Goal: Task Accomplishment & Management: Manage account settings

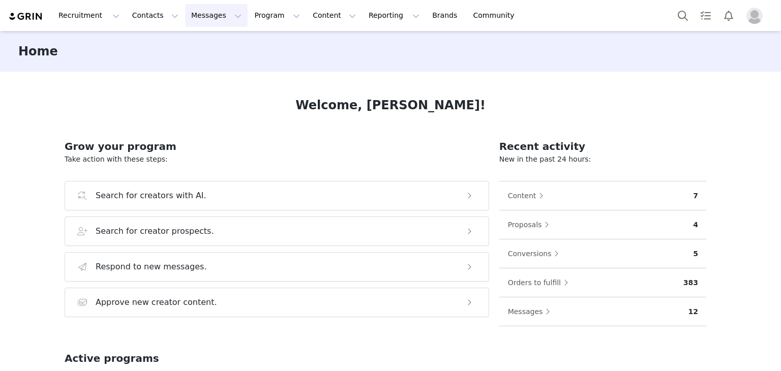
click at [201, 11] on button "Messages Messages" at bounding box center [216, 15] width 63 height 23
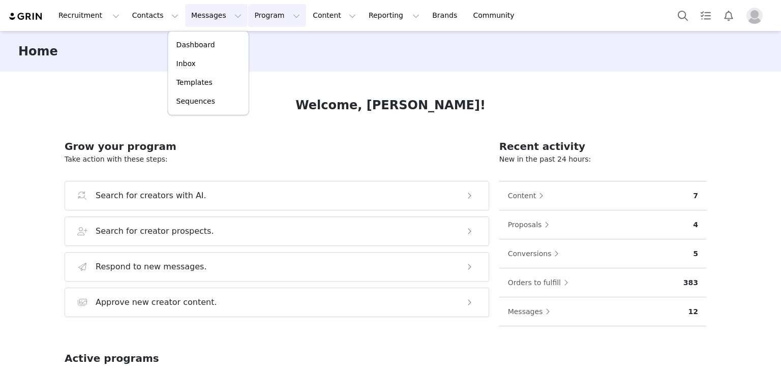
click at [250, 20] on button "Program Program" at bounding box center [277, 15] width 58 height 23
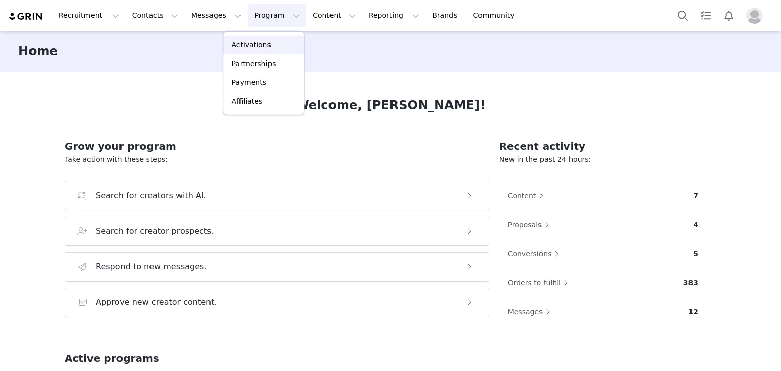
click at [254, 47] on p "Activations" at bounding box center [250, 45] width 39 height 11
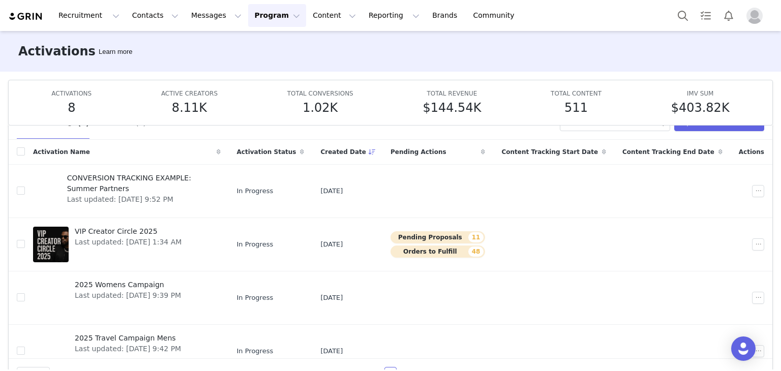
scroll to position [53, 0]
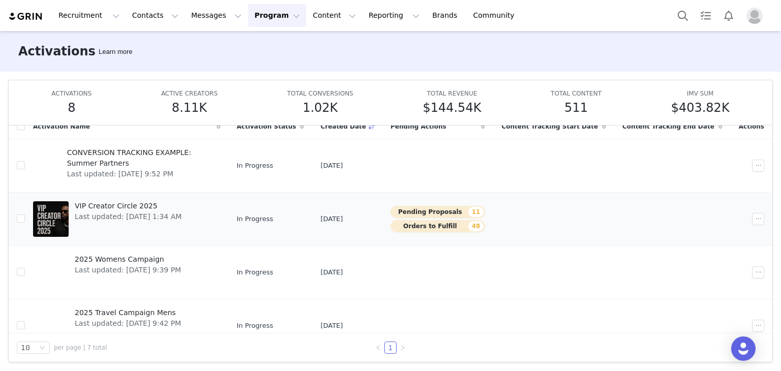
click at [437, 212] on button "Pending Proposals 11" at bounding box center [438, 212] width 95 height 12
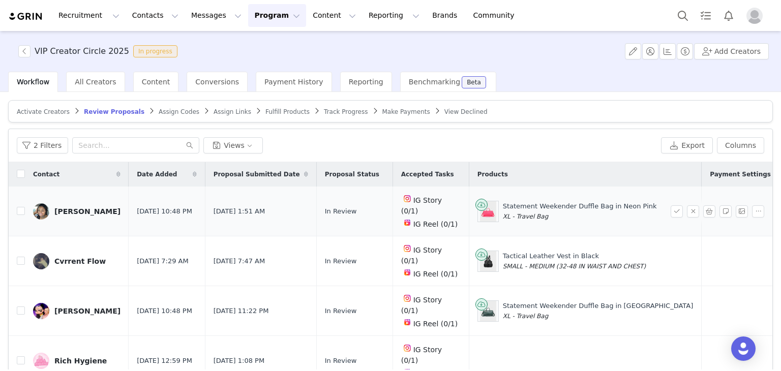
click at [65, 207] on div "Nikki" at bounding box center [87, 211] width 66 height 8
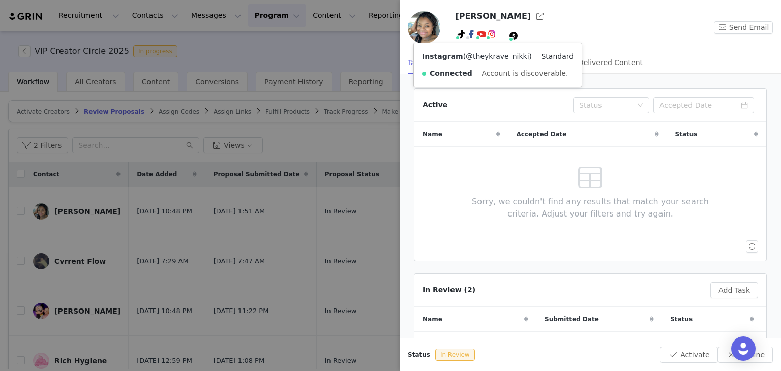
click at [483, 61] on link "@theykrave_nikki" at bounding box center [497, 56] width 63 height 8
click at [253, 170] on div at bounding box center [390, 185] width 781 height 371
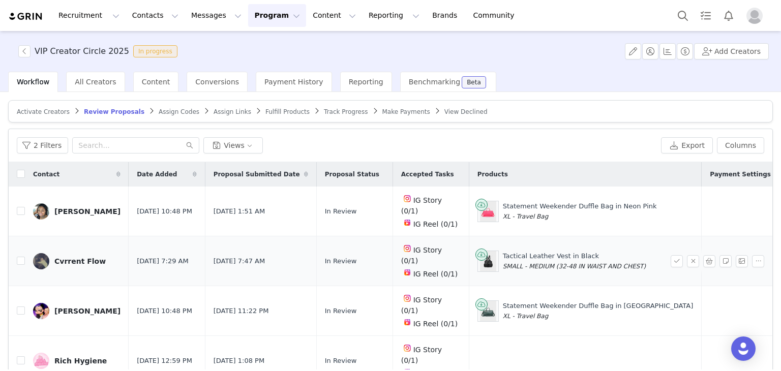
click at [71, 257] on div "Cvrrent Flow" at bounding box center [79, 261] width 51 height 8
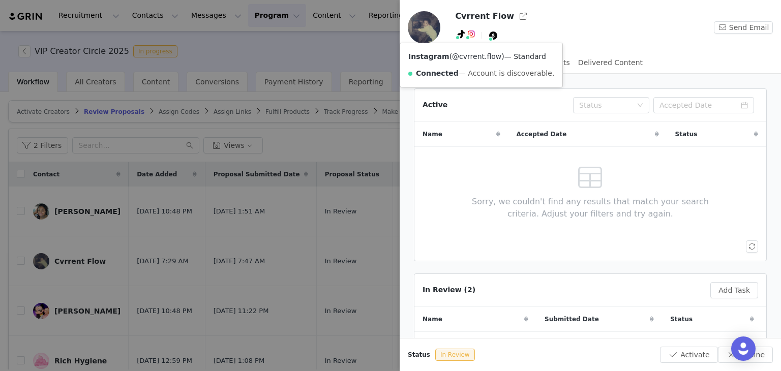
click at [476, 53] on link "@cvrrent.flow" at bounding box center [476, 56] width 49 height 8
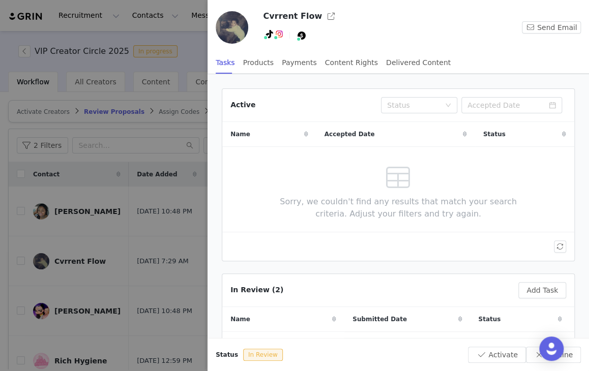
click at [160, 151] on div at bounding box center [294, 185] width 589 height 371
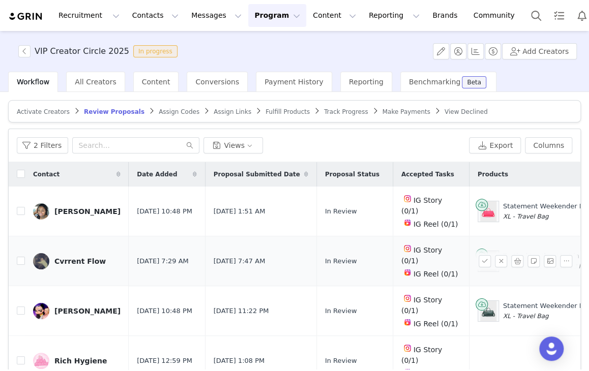
drag, startPoint x: 75, startPoint y: 279, endPoint x: 204, endPoint y: 249, distance: 132.7
click at [75, 303] on link "[PERSON_NAME]" at bounding box center [76, 311] width 87 height 16
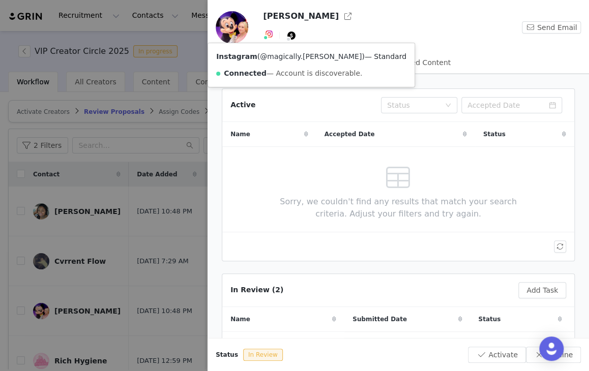
click at [279, 52] on link "@magically.ronni" at bounding box center [311, 56] width 102 height 8
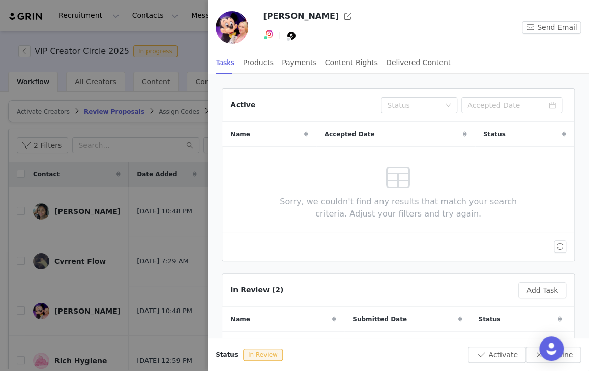
click at [162, 227] on div at bounding box center [294, 185] width 589 height 371
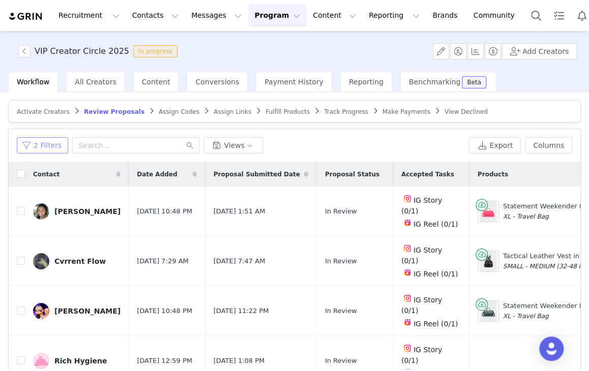
click at [42, 140] on button "2 Filters" at bounding box center [42, 145] width 51 height 16
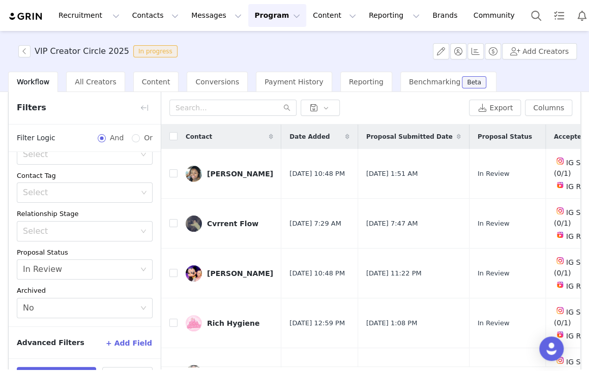
scroll to position [71, 0]
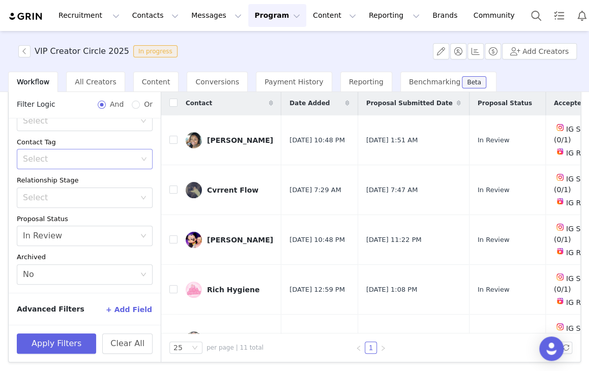
click at [112, 151] on div "Select" at bounding box center [81, 159] width 122 height 19
click at [108, 161] on div "Select" at bounding box center [80, 159] width 114 height 10
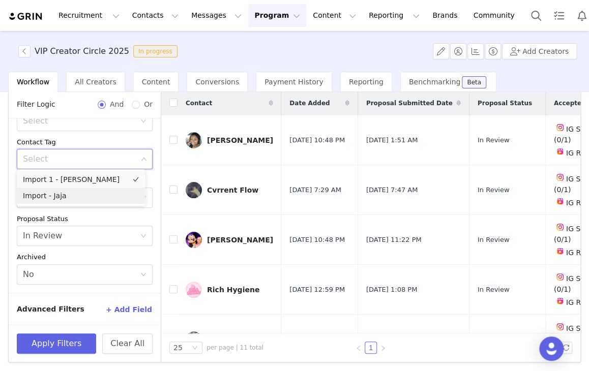
click at [100, 181] on li "Import 1 - [PERSON_NAME]" at bounding box center [81, 179] width 128 height 16
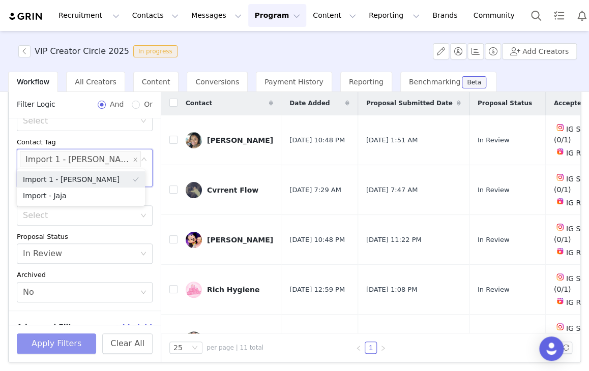
click at [69, 346] on button "Apply Filters" at bounding box center [56, 344] width 79 height 20
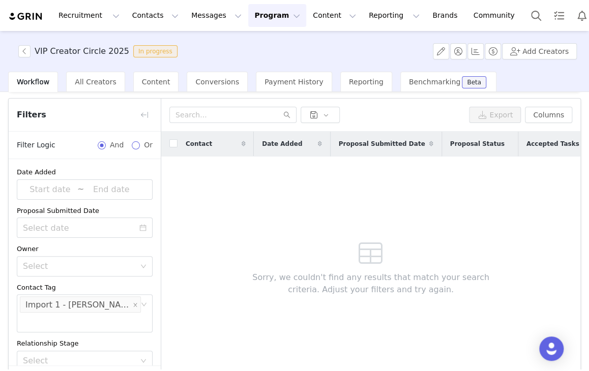
scroll to position [0, 0]
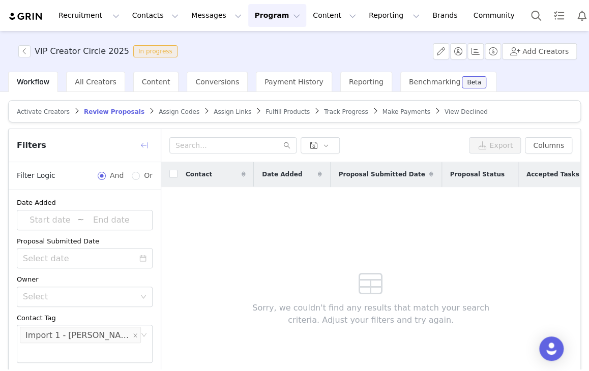
click at [149, 139] on button "button" at bounding box center [144, 145] width 16 height 16
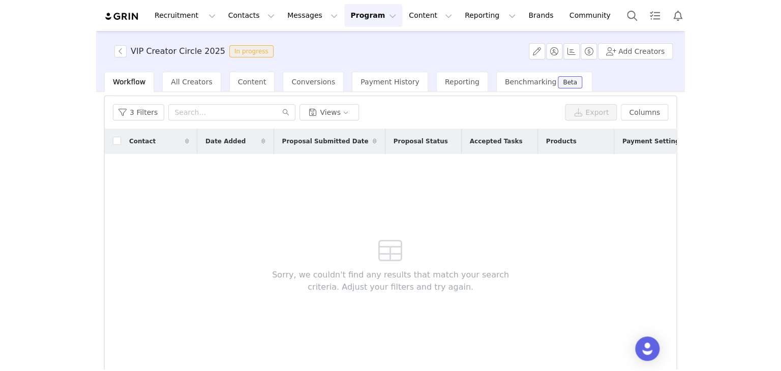
scroll to position [51, 0]
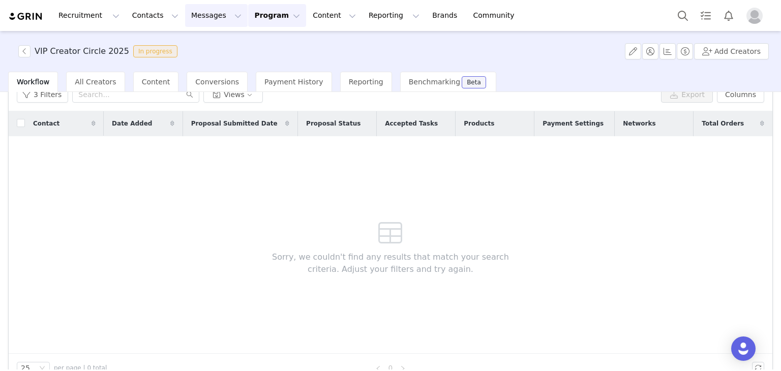
click at [203, 14] on button "Messages Messages" at bounding box center [216, 15] width 63 height 23
click at [192, 68] on p "Inbox" at bounding box center [185, 63] width 19 height 11
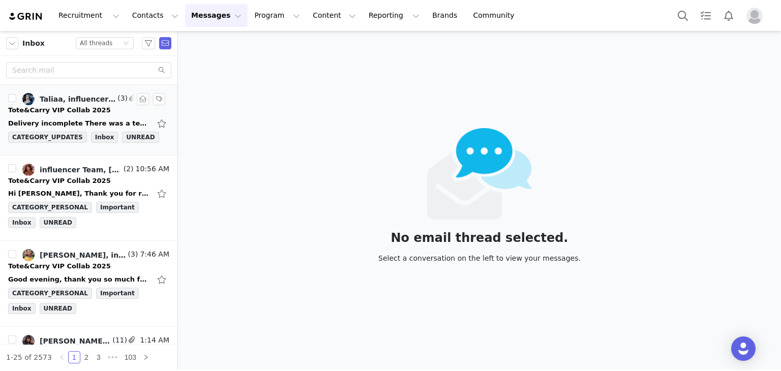
click at [73, 119] on div "Delivery incomplete There was a temporary problem delivering your message to Ta…" at bounding box center [79, 123] width 142 height 10
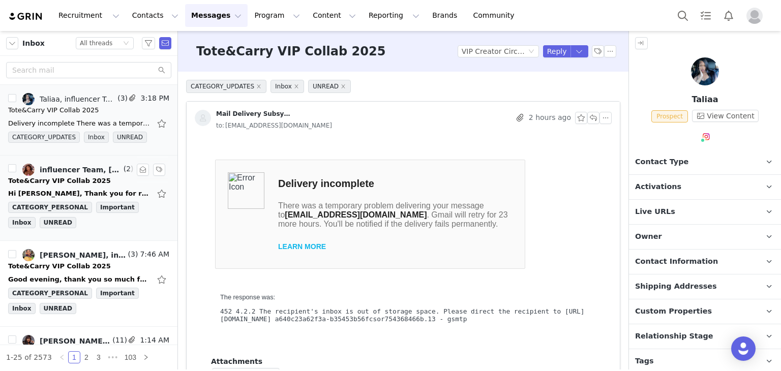
click at [65, 177] on div "Tote&Carry VIP Collab 2025" at bounding box center [59, 181] width 103 height 10
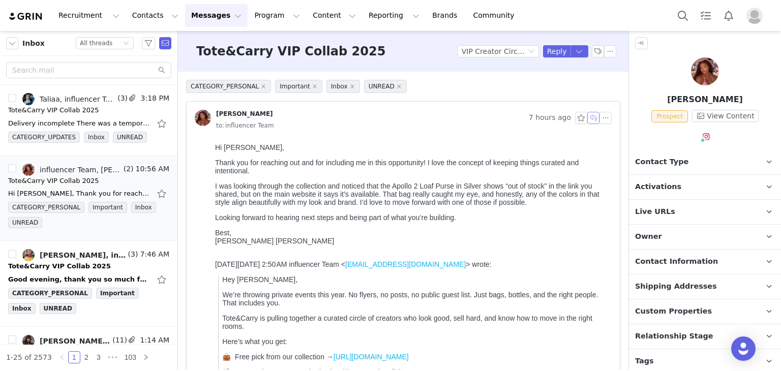
click at [587, 118] on button "button" at bounding box center [593, 118] width 12 height 12
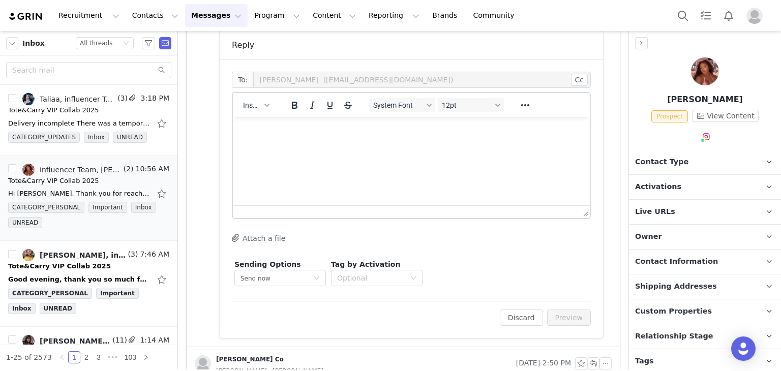
click at [285, 133] on p "Rich Text Area. Press ALT-0 for help." at bounding box center [411, 130] width 341 height 11
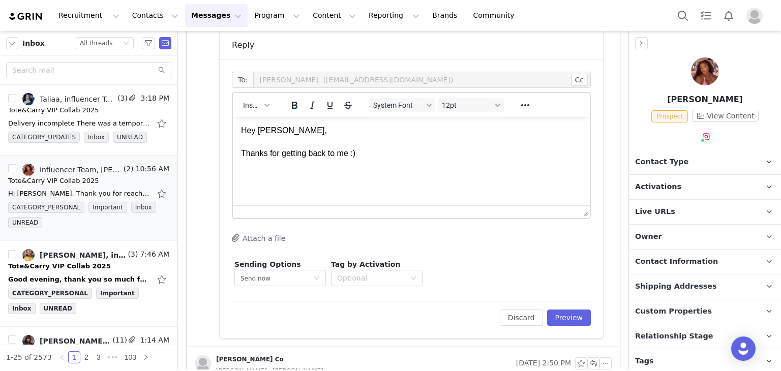
click at [668, 217] on p "Live URLs" at bounding box center [693, 212] width 128 height 24
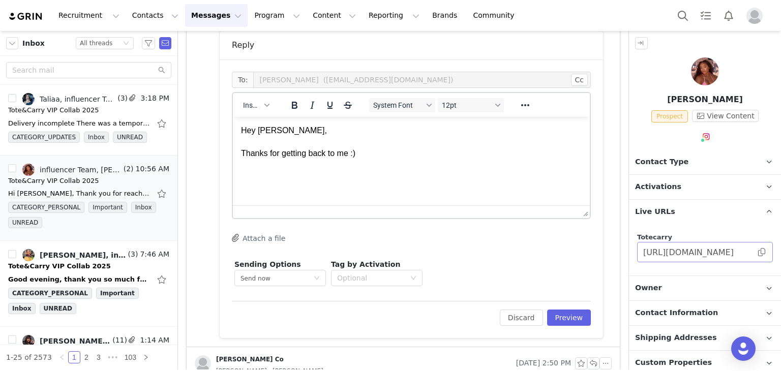
click at [757, 252] on span at bounding box center [762, 252] width 10 height 0
click at [336, 179] on p "Hey Toni, Thanks for getting back to me :)" at bounding box center [411, 153] width 341 height 57
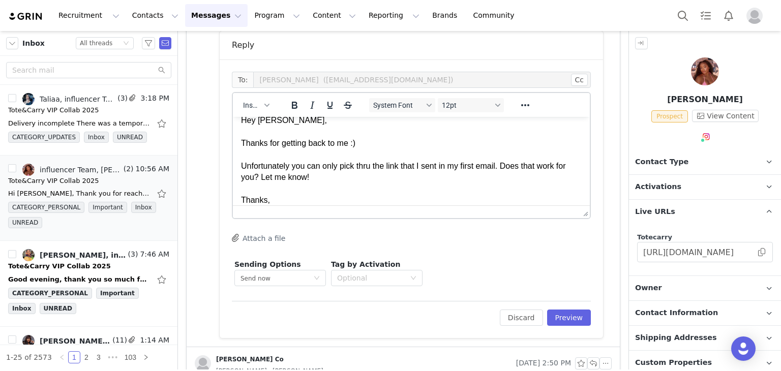
scroll to position [21, 0]
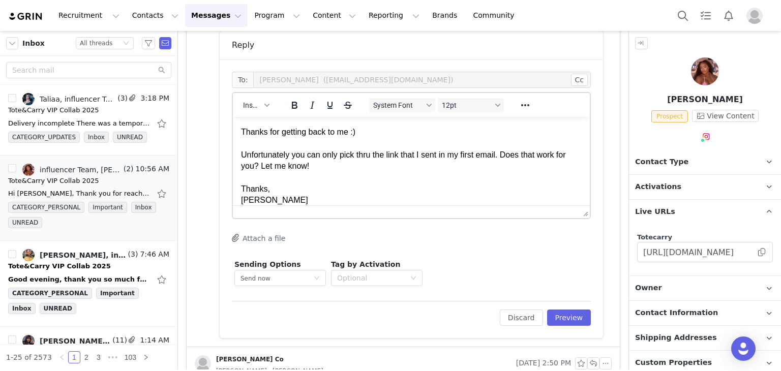
drag, startPoint x: 324, startPoint y: 168, endPoint x: 221, endPoint y: 159, distance: 103.6
click at [233, 159] on html "Hey Toni, Thanks for getting back to me :) Unfortunately you can only pick thru…" at bounding box center [411, 155] width 357 height 119
copy p "Unfortunately you can only pick thru the link that I sent in my first email. Do…"
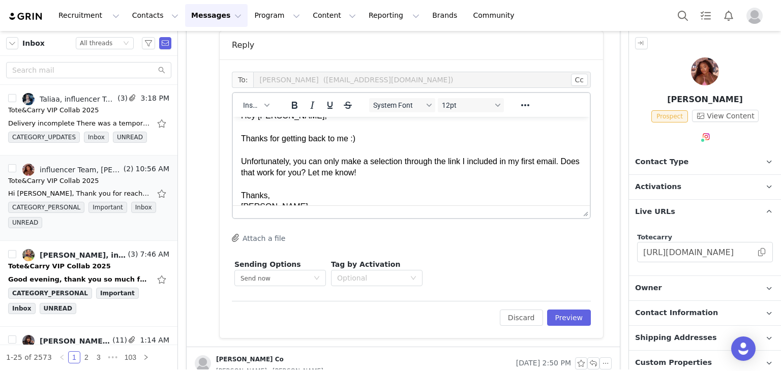
scroll to position [29, 0]
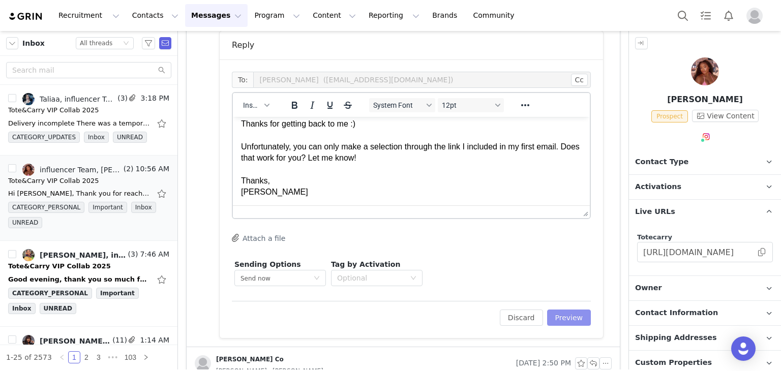
click at [578, 313] on button "Preview" at bounding box center [569, 318] width 44 height 16
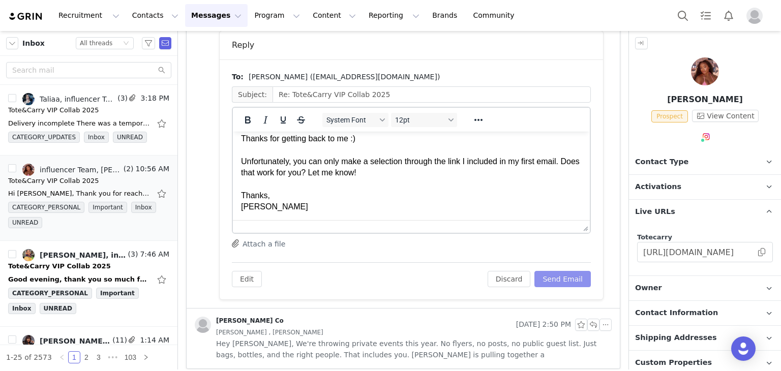
click at [566, 276] on button "Send Email" at bounding box center [563, 279] width 56 height 16
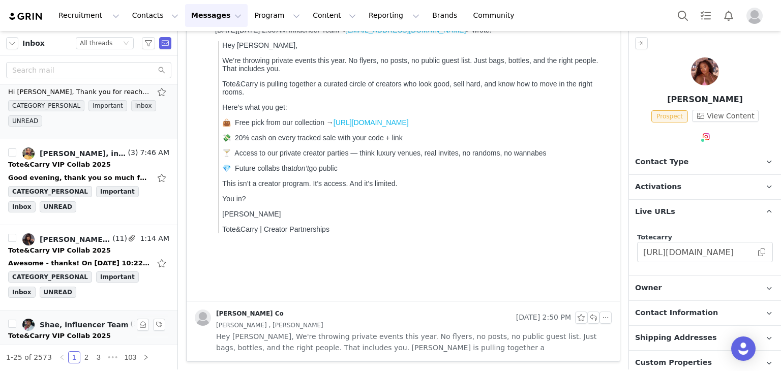
scroll to position [356, 0]
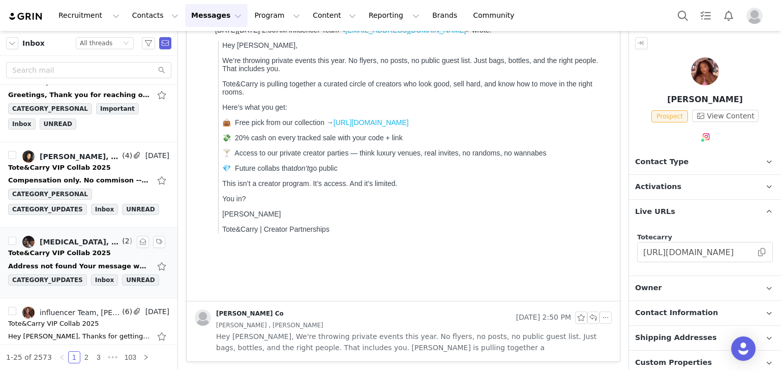
click at [58, 258] on div "Address not found Your message wasn't delivered to contact@nikitaalyessa.com be…" at bounding box center [88, 266] width 161 height 16
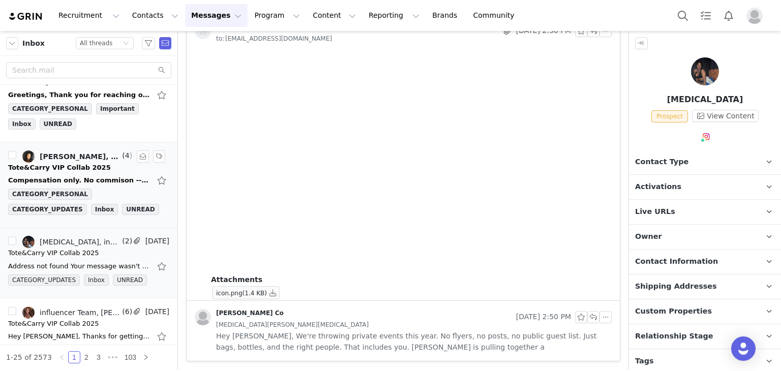
scroll to position [0, 0]
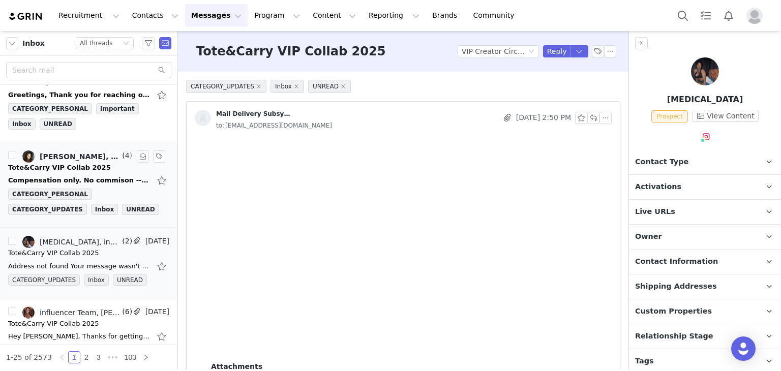
click at [77, 175] on div "Compensation only. No commison ---- On Sun, 28 Sep 2025 07:25:48 -0500 influenc…" at bounding box center [79, 180] width 142 height 10
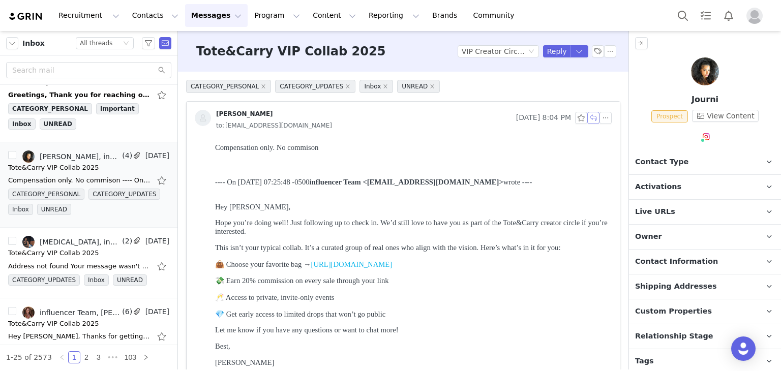
drag, startPoint x: 586, startPoint y: 117, endPoint x: 565, endPoint y: 131, distance: 24.7
click at [587, 117] on button "button" at bounding box center [593, 118] width 12 height 12
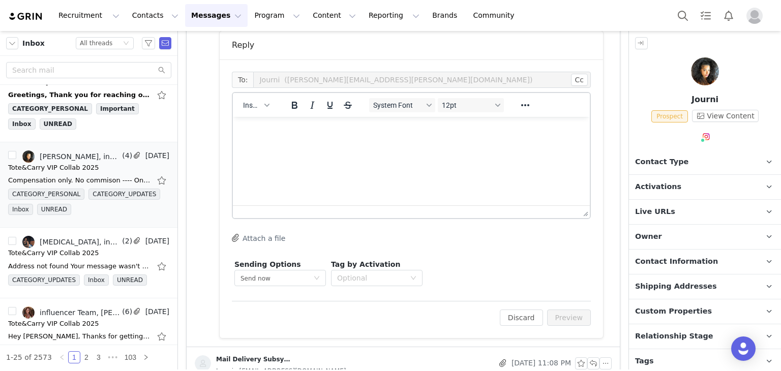
click at [281, 135] on p "Rich Text Area. Press ALT-0 for help." at bounding box center [411, 130] width 341 height 11
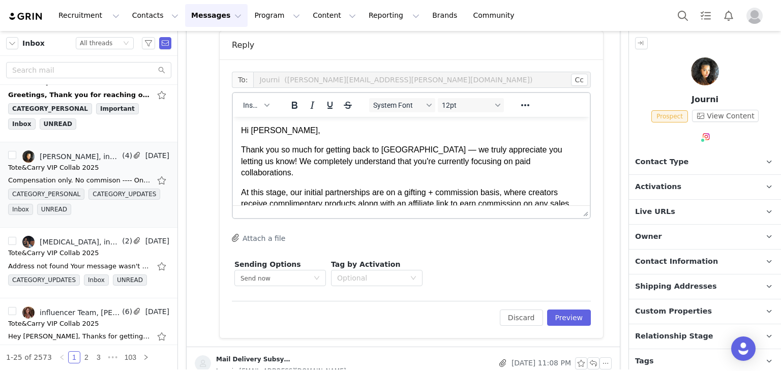
click at [262, 134] on p "Hi Karis," at bounding box center [411, 130] width 341 height 11
click at [261, 134] on p "Hi Karis," at bounding box center [411, 130] width 341 height 11
click at [563, 305] on div "Edit Discard Preview" at bounding box center [411, 313] width 359 height 25
click at [565, 316] on button "Preview" at bounding box center [569, 318] width 44 height 16
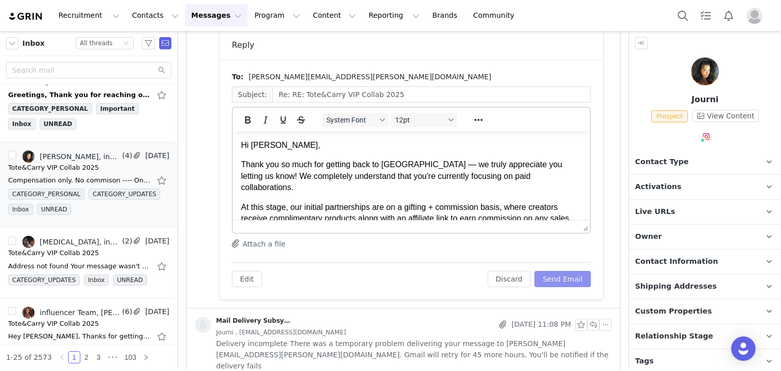
click at [567, 281] on button "Send Email" at bounding box center [563, 279] width 56 height 16
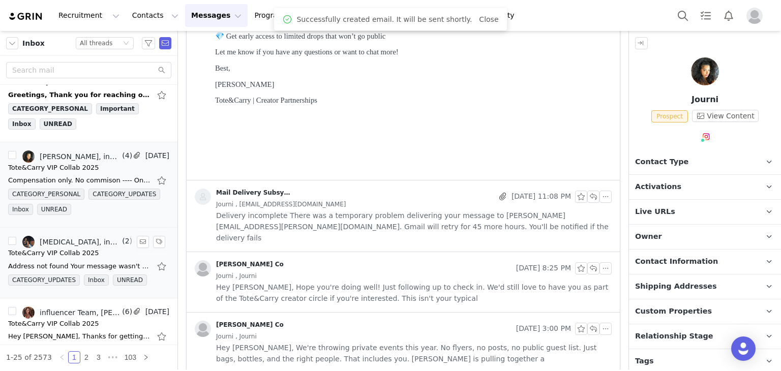
scroll to position [203, 0]
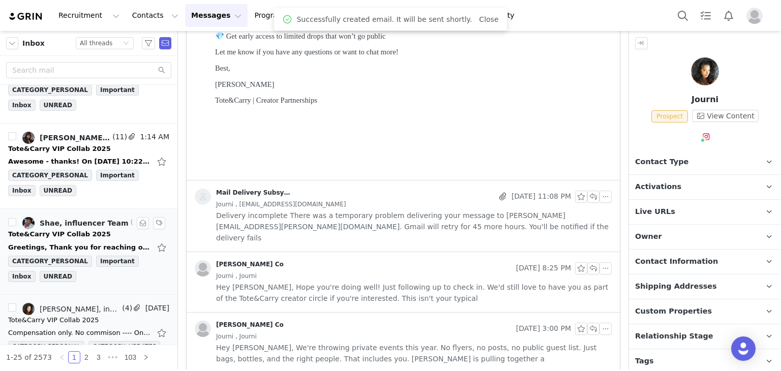
click at [93, 240] on div "Greetings, Thank you for reaching out and showing interest in collaborating. I …" at bounding box center [88, 248] width 161 height 16
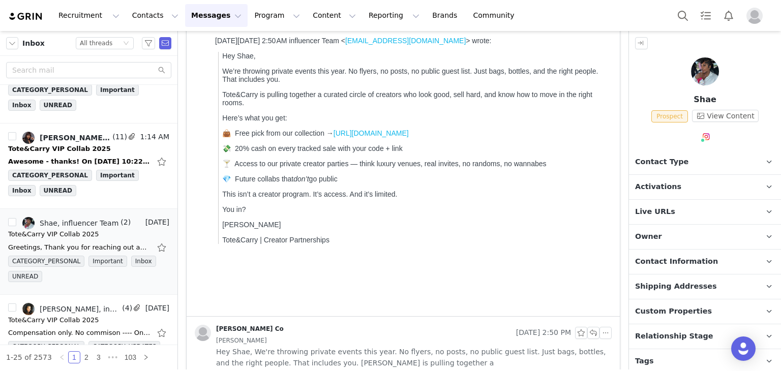
scroll to position [0, 0]
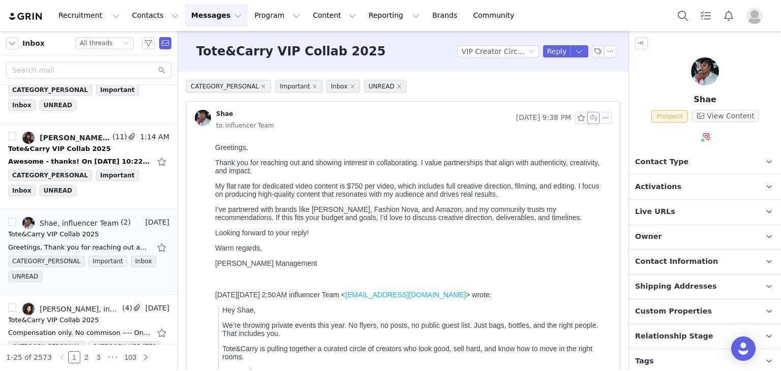
click at [587, 114] on button "button" at bounding box center [593, 118] width 12 height 12
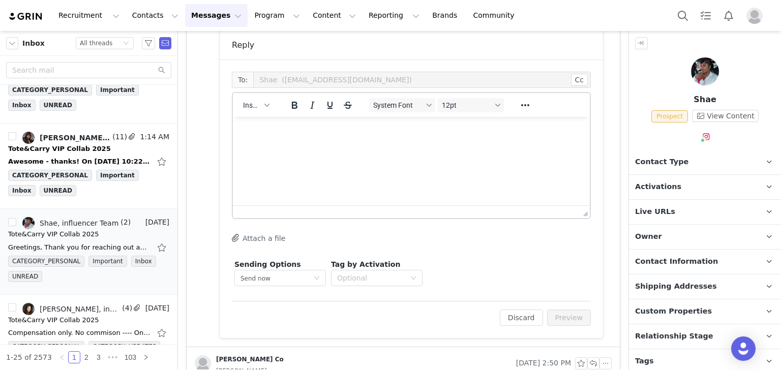
click at [341, 140] on html at bounding box center [411, 130] width 357 height 27
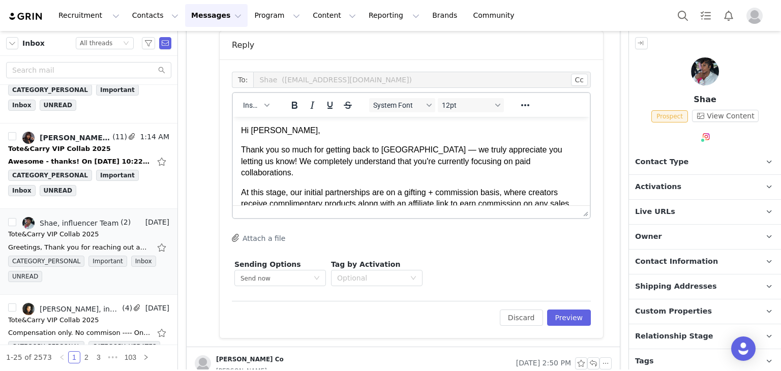
click at [263, 130] on p "Hi Karis," at bounding box center [411, 130] width 341 height 11
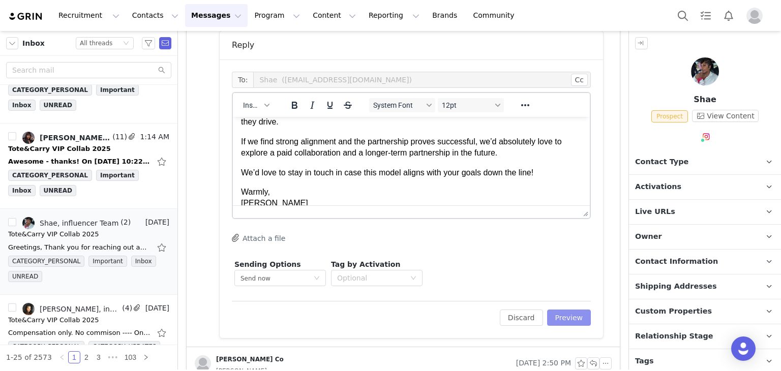
click at [573, 313] on button "Preview" at bounding box center [569, 318] width 44 height 16
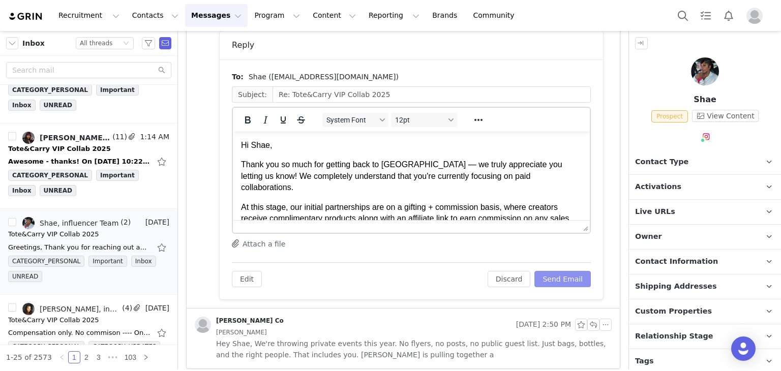
click at [554, 278] on button "Send Email" at bounding box center [563, 279] width 56 height 16
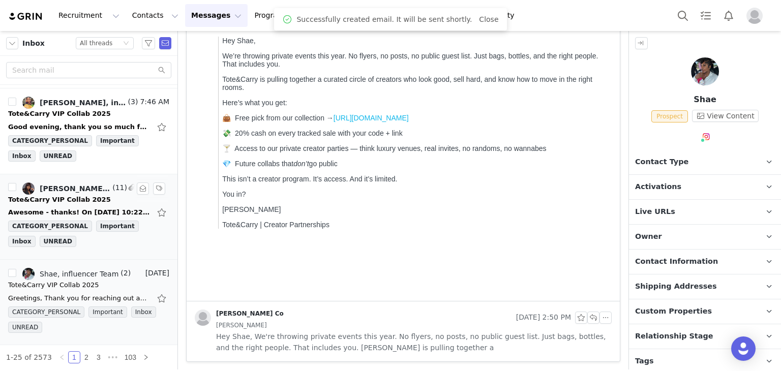
click at [65, 198] on div "Tote&Carry VIP Collab 2025" at bounding box center [59, 200] width 103 height 10
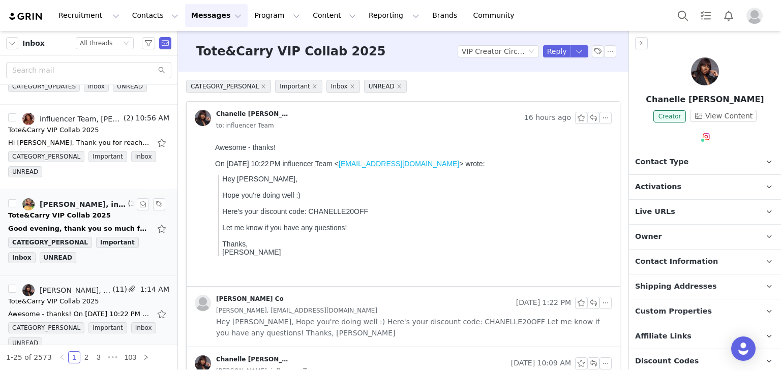
click at [69, 225] on div "Good evening, thank you so much for reaching out to me. I am sorry for the late…" at bounding box center [79, 229] width 142 height 10
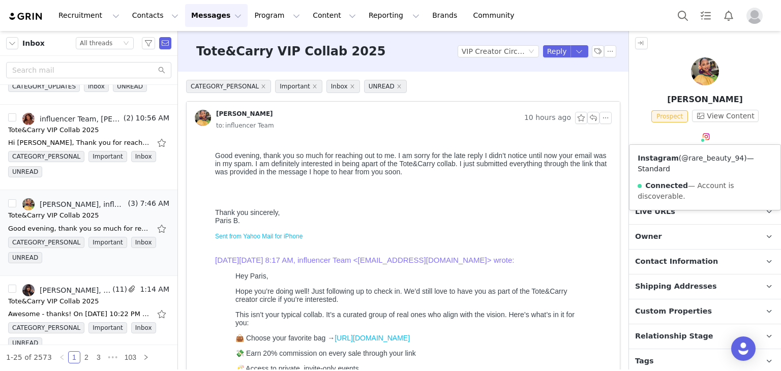
click at [700, 155] on link "@rare_beauty_94" at bounding box center [712, 158] width 63 height 8
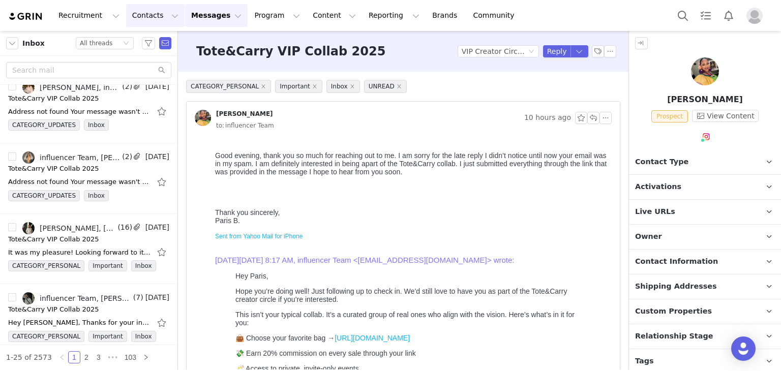
click at [132, 15] on button "Contacts Contacts" at bounding box center [155, 15] width 58 height 23
click at [141, 64] on p "Prospects" at bounding box center [141, 63] width 34 height 11
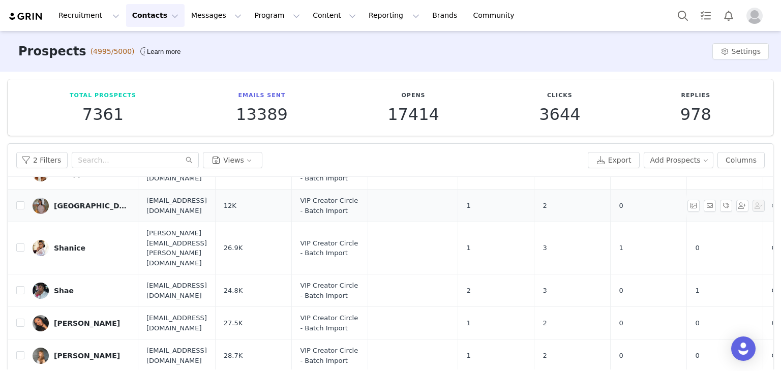
scroll to position [305, 0]
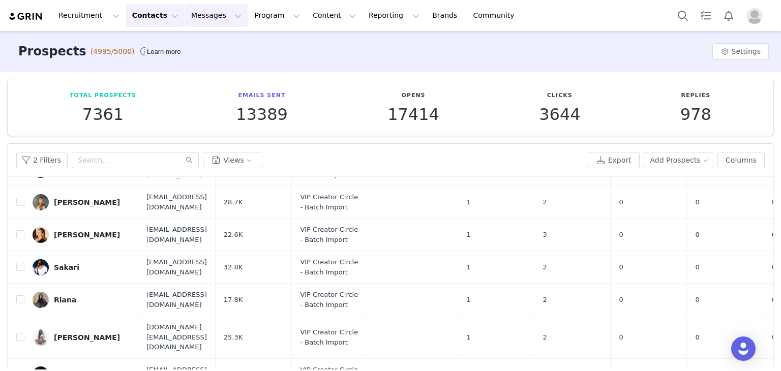
drag, startPoint x: 195, startPoint y: 35, endPoint x: 203, endPoint y: 23, distance: 14.2
click at [195, 36] on div "Prospects (4995/5000) Learn more Settings" at bounding box center [390, 51] width 781 height 41
click at [206, 15] on button "Messages Messages" at bounding box center [216, 15] width 63 height 23
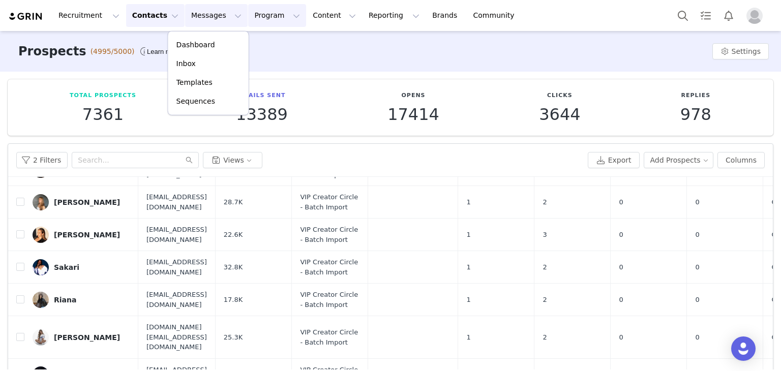
click at [251, 21] on button "Program Program" at bounding box center [277, 15] width 58 height 23
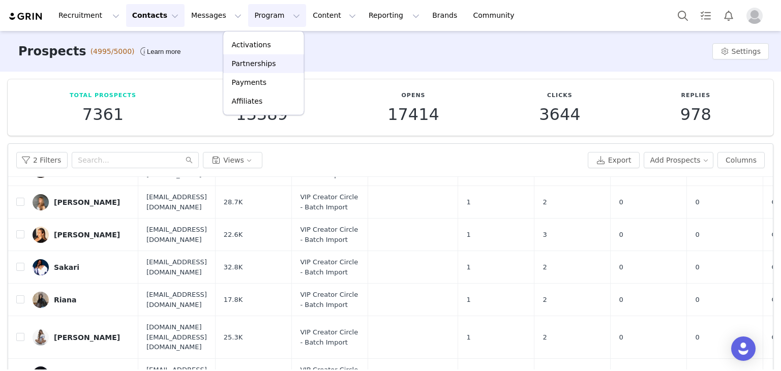
click at [246, 61] on p "Partnerships" at bounding box center [253, 63] width 44 height 11
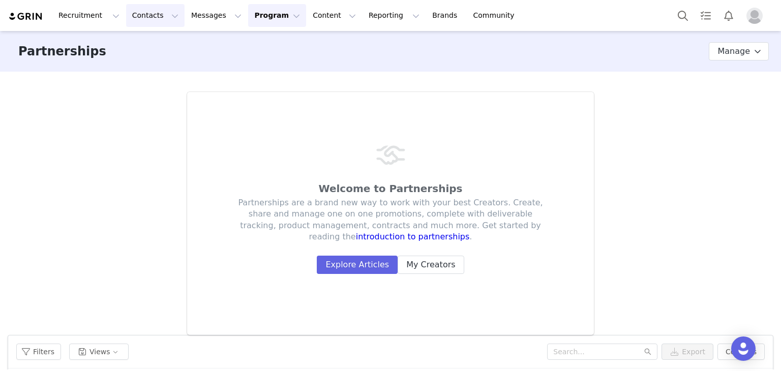
click at [150, 17] on button "Contacts Contacts" at bounding box center [155, 15] width 58 height 23
click at [151, 62] on p "Prospects" at bounding box center [141, 63] width 34 height 11
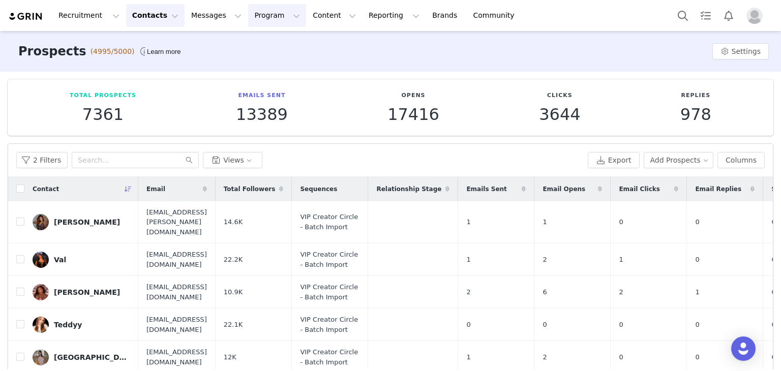
click at [260, 17] on button "Program Program" at bounding box center [277, 15] width 58 height 23
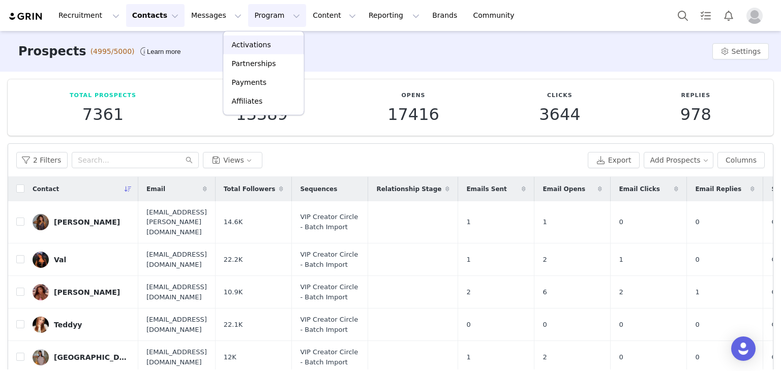
click at [246, 46] on p "Activations" at bounding box center [250, 45] width 39 height 11
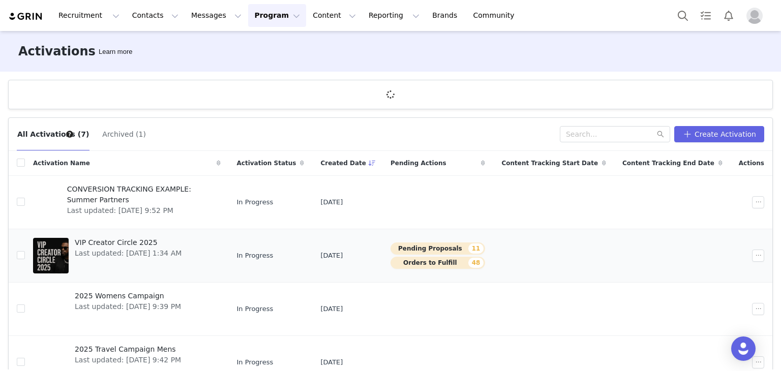
click at [484, 264] on button "Orders to Fulfill 48" at bounding box center [438, 263] width 95 height 12
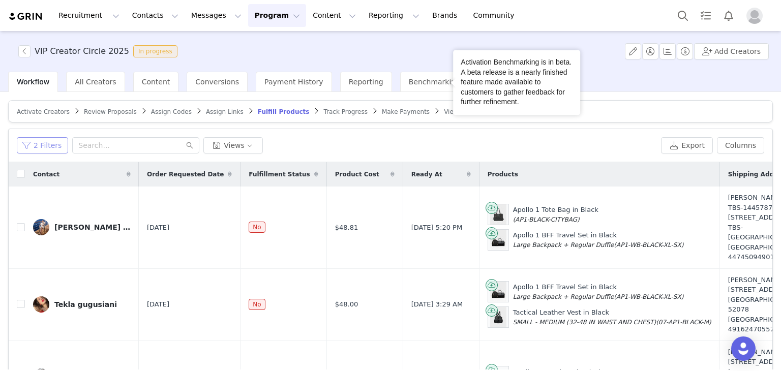
click at [43, 147] on button "2 Filters" at bounding box center [42, 145] width 51 height 16
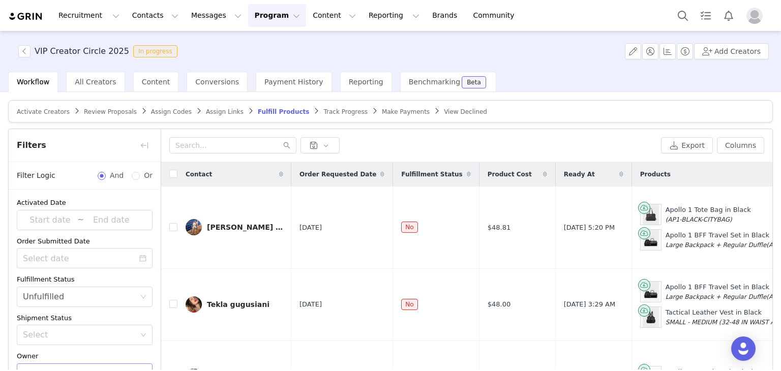
click at [78, 369] on div "Select" at bounding box center [79, 374] width 112 height 10
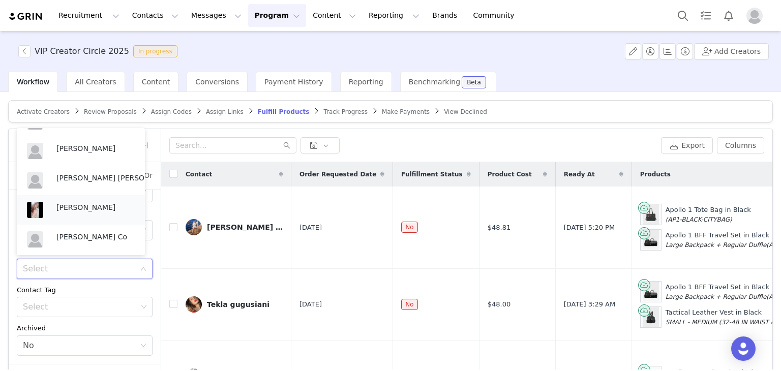
scroll to position [53, 0]
click at [74, 239] on p "[PERSON_NAME] Co" at bounding box center [95, 236] width 78 height 11
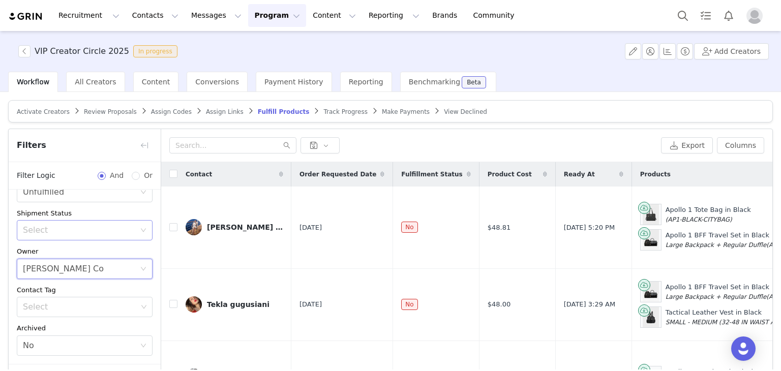
scroll to position [71, 0]
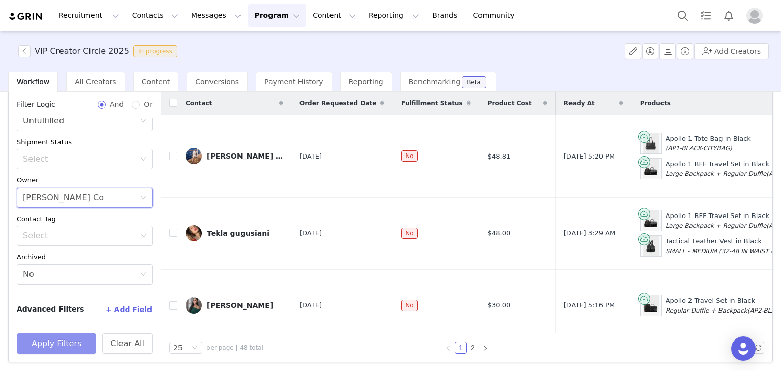
click at [71, 338] on button "Apply Filters" at bounding box center [56, 344] width 79 height 20
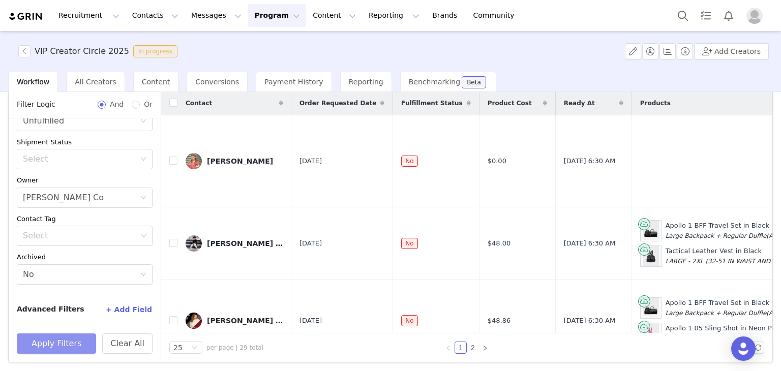
scroll to position [3, 0]
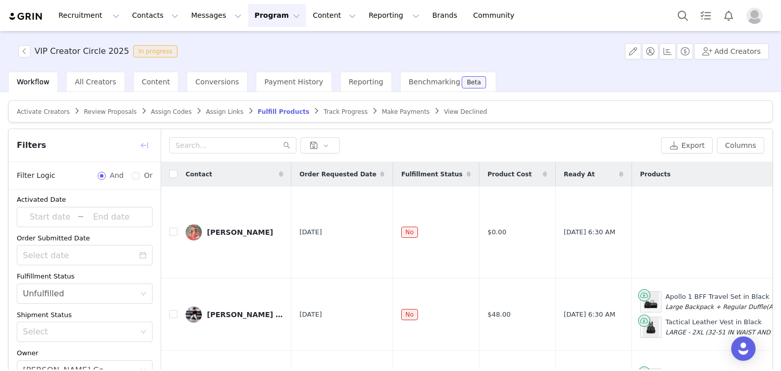
click at [145, 142] on button "button" at bounding box center [144, 145] width 16 height 16
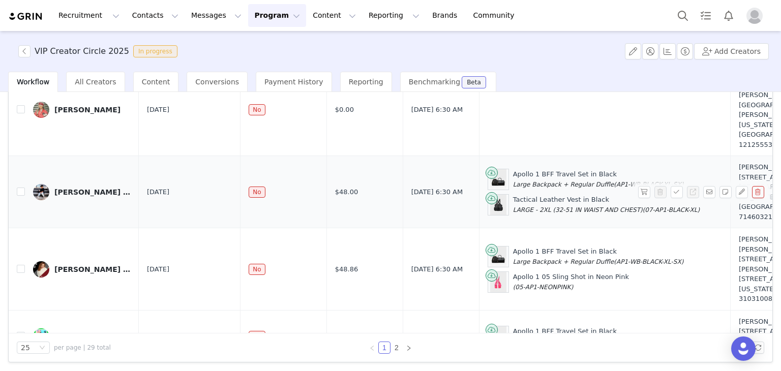
scroll to position [51, 0]
click at [73, 189] on div "Hudson Brodyy" at bounding box center [92, 193] width 76 height 8
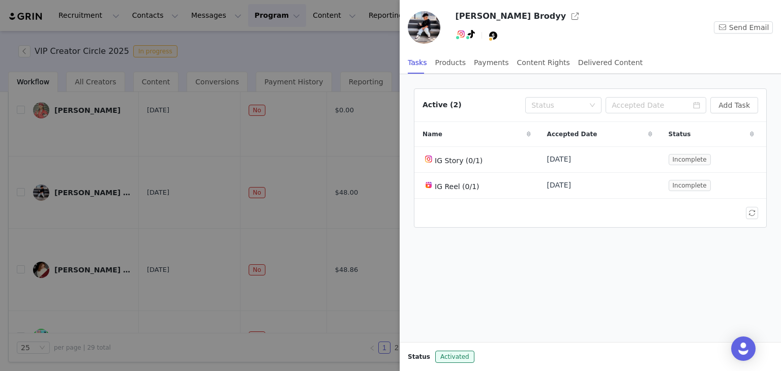
click at [330, 54] on div at bounding box center [390, 185] width 781 height 371
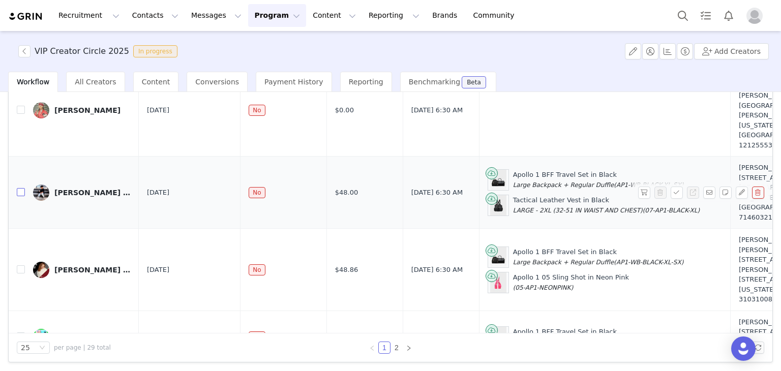
click at [20, 192] on input "checkbox" at bounding box center [21, 192] width 8 height 8
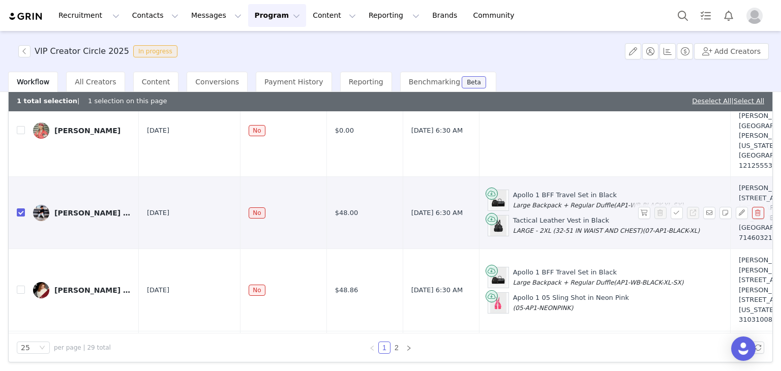
click at [84, 210] on div "Hudson Brodyy" at bounding box center [92, 213] width 76 height 8
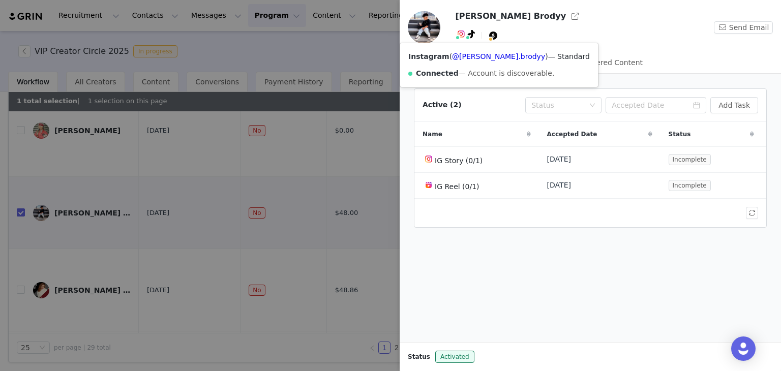
click at [461, 34] on img at bounding box center [461, 34] width 8 height 8
click at [469, 62] on div "Instagram ( @hudson.brodyy ) — Standard Connected — Account is discoverable." at bounding box center [499, 65] width 198 height 44
click at [469, 60] on link "@hudson.brodyy" at bounding box center [498, 56] width 93 height 8
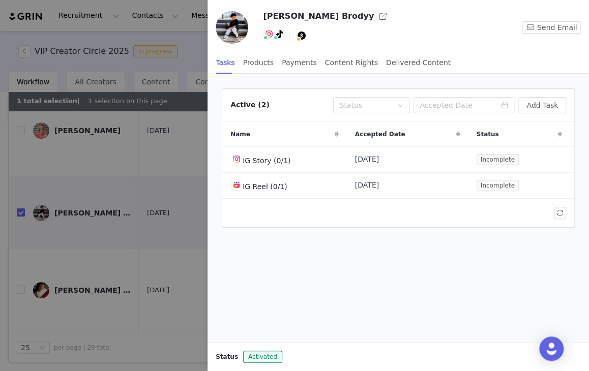
click at [125, 194] on div at bounding box center [294, 185] width 589 height 371
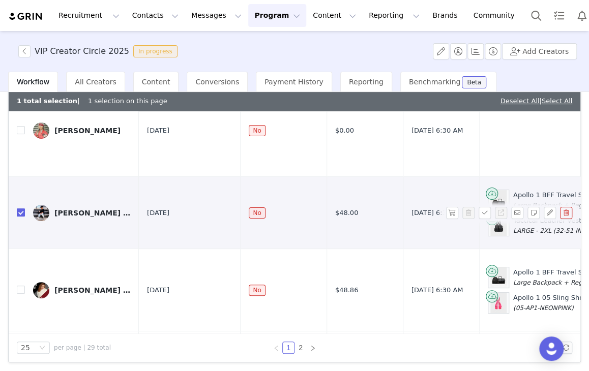
click at [17, 212] on input "checkbox" at bounding box center [21, 213] width 8 height 8
checkbox input "false"
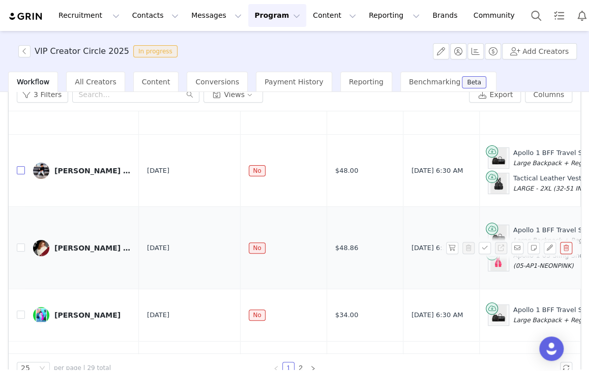
scroll to position [153, 0]
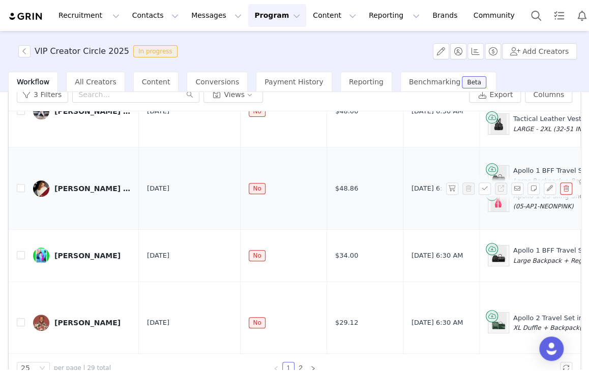
click at [88, 182] on link "Reyna Day" at bounding box center [82, 189] width 98 height 16
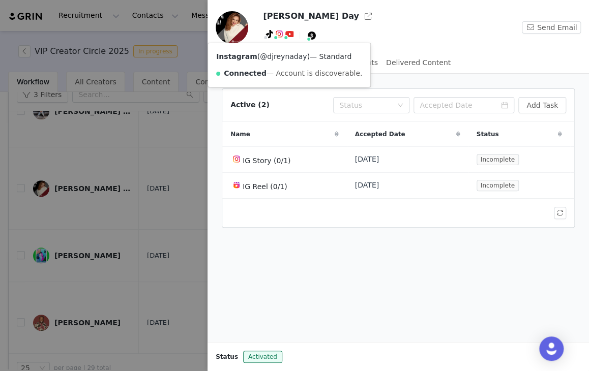
click at [283, 55] on link "@djreynaday" at bounding box center [283, 56] width 47 height 8
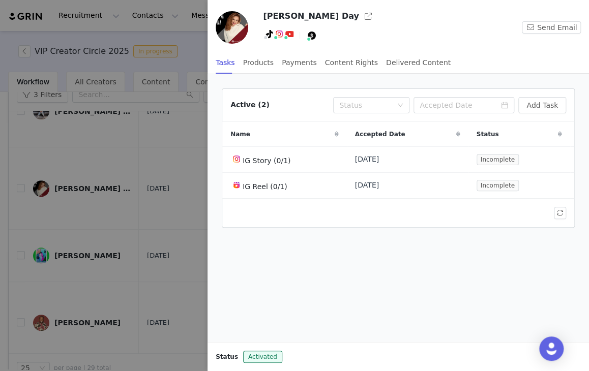
click at [77, 168] on div at bounding box center [294, 185] width 589 height 371
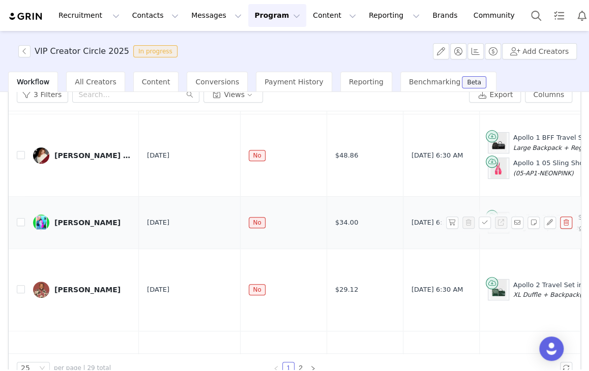
scroll to position [203, 0]
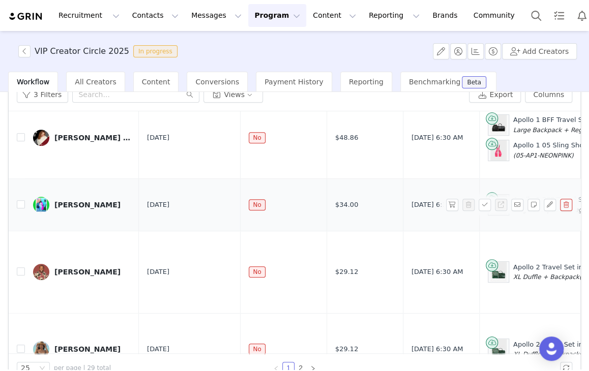
click at [39, 208] on img at bounding box center [41, 205] width 16 height 16
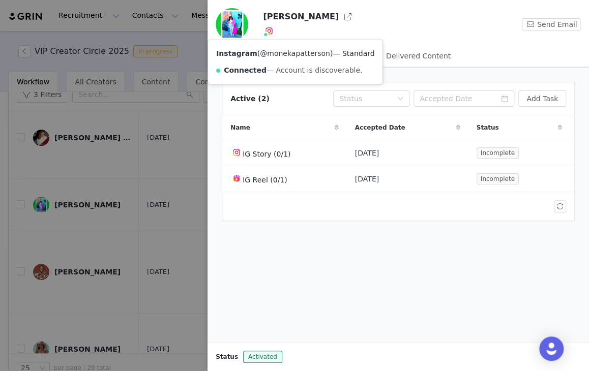
click at [271, 51] on link "@monekapatterson" at bounding box center [295, 53] width 70 height 8
click at [141, 199] on div at bounding box center [294, 185] width 589 height 371
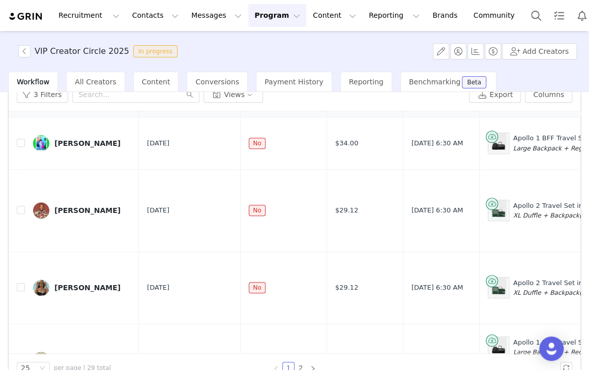
scroll to position [356, 0]
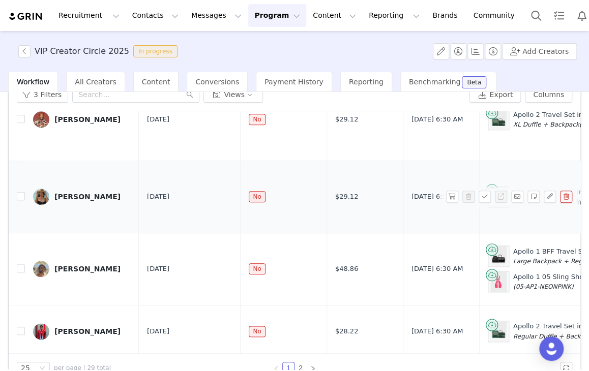
click at [73, 194] on div "Jennie Capri" at bounding box center [87, 197] width 66 height 8
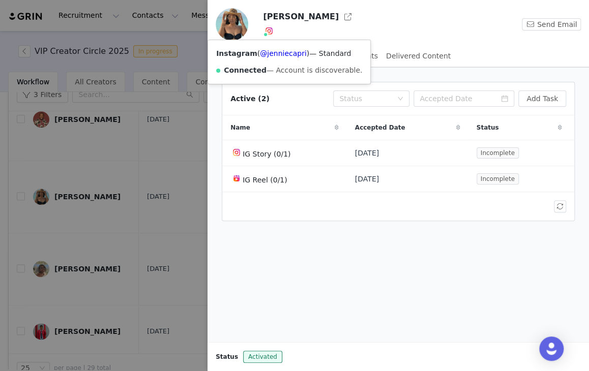
click at [275, 46] on div "Instagram ( @jenniecapri ) — Standard Connected — Account is discoverable." at bounding box center [289, 62] width 162 height 44
click at [276, 53] on link "@jenniecapri" at bounding box center [283, 53] width 47 height 8
click at [77, 196] on div at bounding box center [294, 185] width 589 height 371
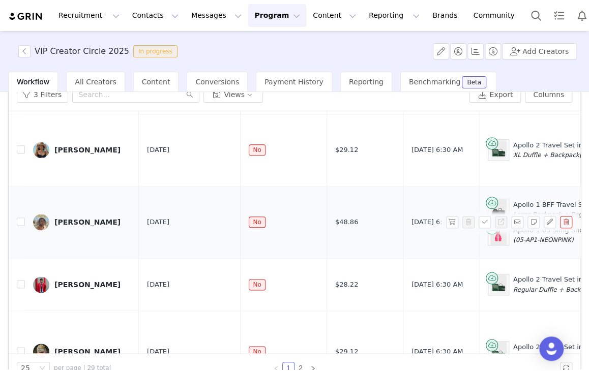
click at [87, 187] on td "TAMARA SMITH" at bounding box center [82, 222] width 114 height 72
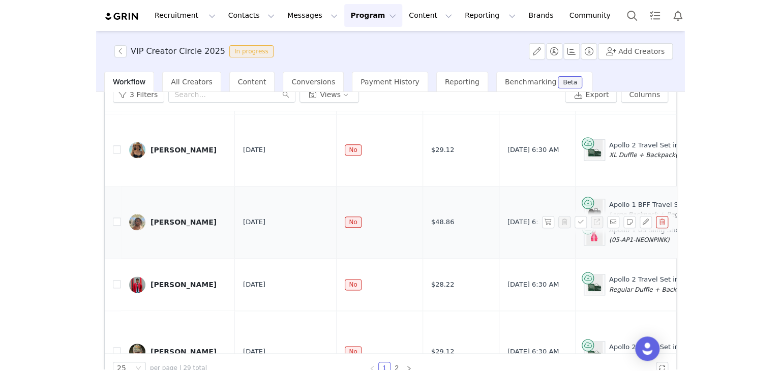
scroll to position [458, 0]
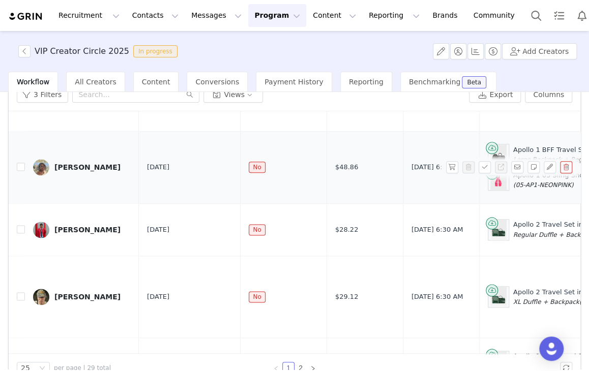
click at [90, 163] on div "TAMARA SMITH" at bounding box center [87, 167] width 66 height 8
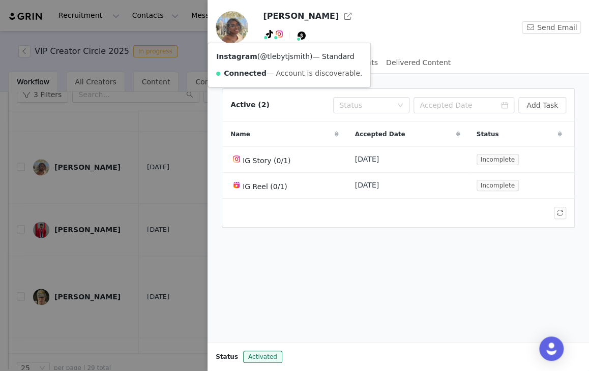
click at [275, 52] on link "@tlebytjsmith" at bounding box center [285, 56] width 50 height 8
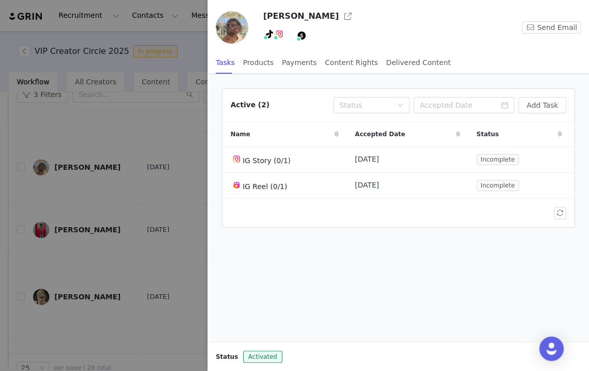
click at [118, 207] on div at bounding box center [294, 185] width 589 height 371
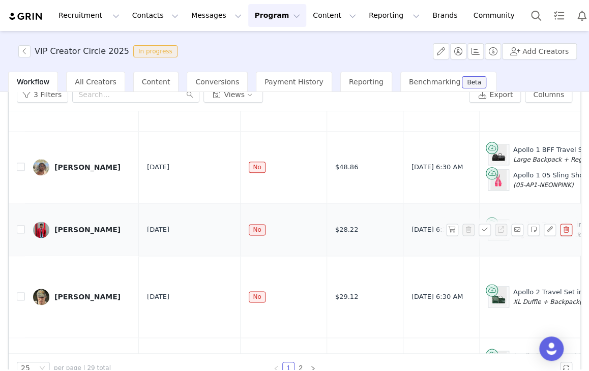
click at [69, 233] on div "Vicar Gusanu" at bounding box center [87, 230] width 66 height 8
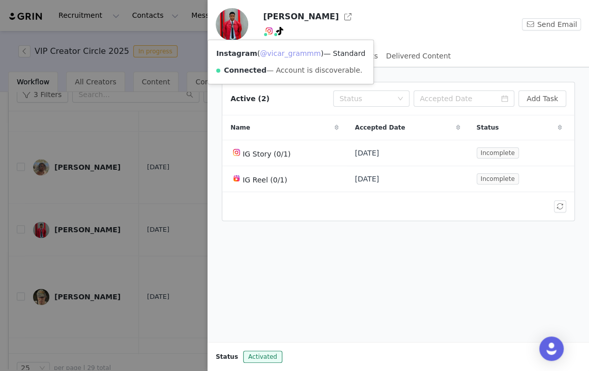
click at [273, 53] on link "@vicar_grammm" at bounding box center [290, 53] width 61 height 8
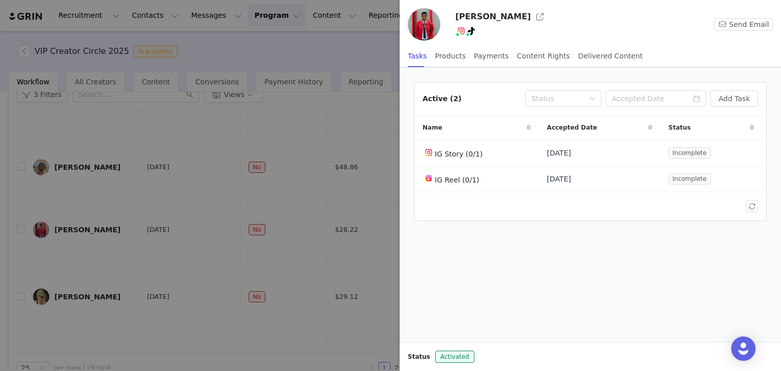
click at [65, 180] on div at bounding box center [390, 185] width 781 height 371
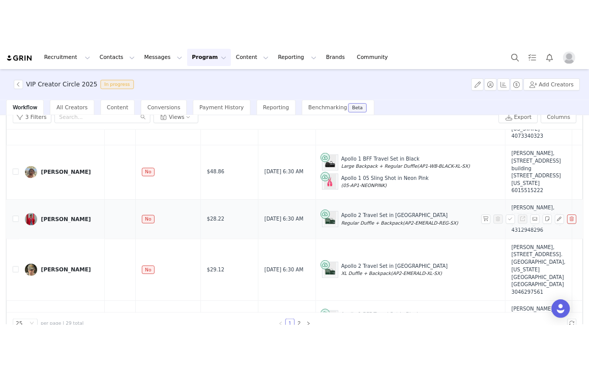
scroll to position [559, 61]
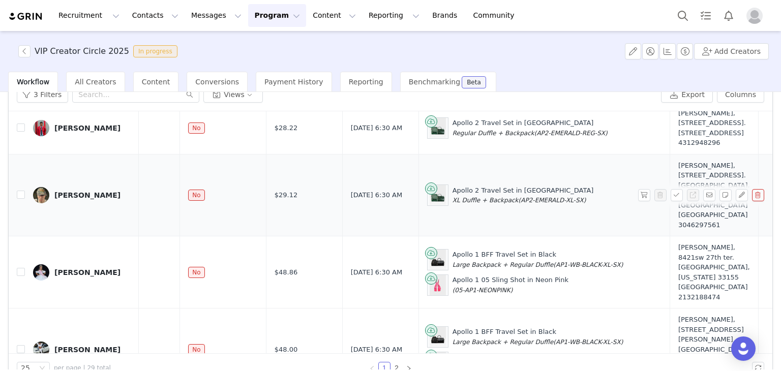
click at [94, 199] on div "Nicholas Edwards" at bounding box center [87, 195] width 66 height 8
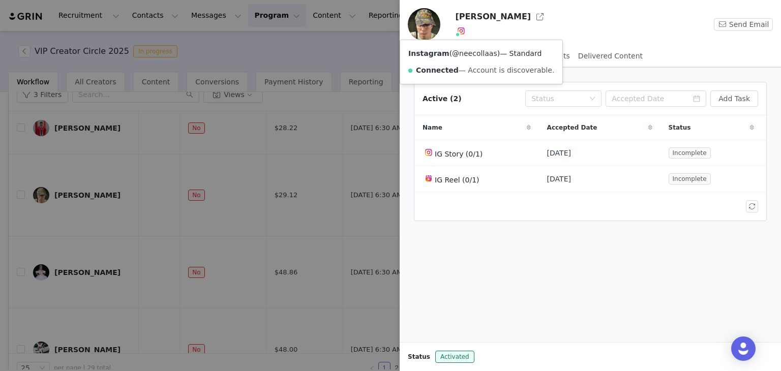
click at [465, 57] on link "@neecollaas" at bounding box center [474, 53] width 45 height 8
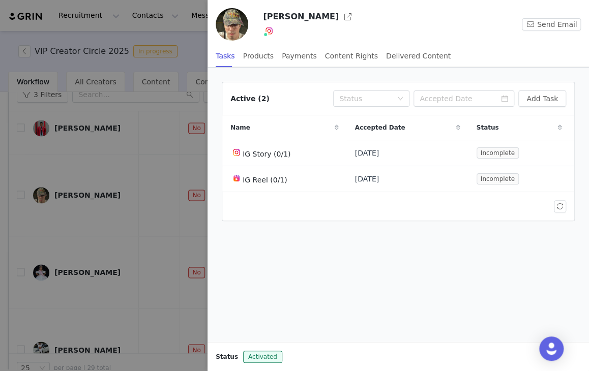
click at [61, 190] on div at bounding box center [294, 185] width 589 height 371
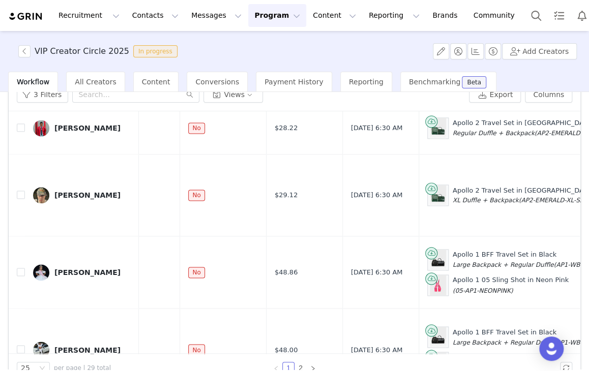
click at [22, 207] on div "VIP Creator Circle 2025 In progress Add Creators Workflow All Creators Content …" at bounding box center [294, 200] width 589 height 339
click at [20, 199] on input "checkbox" at bounding box center [21, 195] width 8 height 8
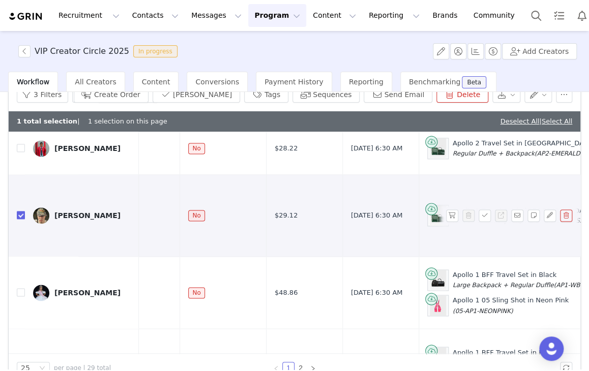
checkbox input "true"
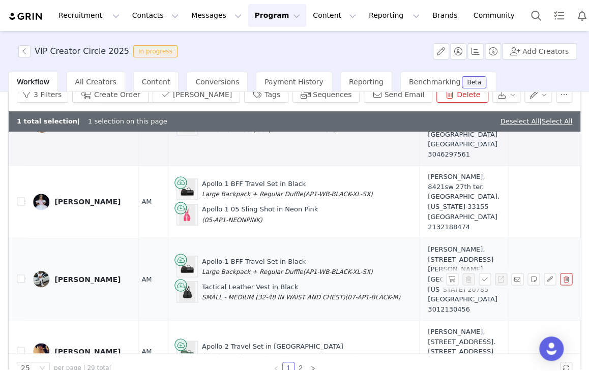
scroll to position [650, 311]
click at [65, 275] on div "Royl King" at bounding box center [87, 279] width 66 height 8
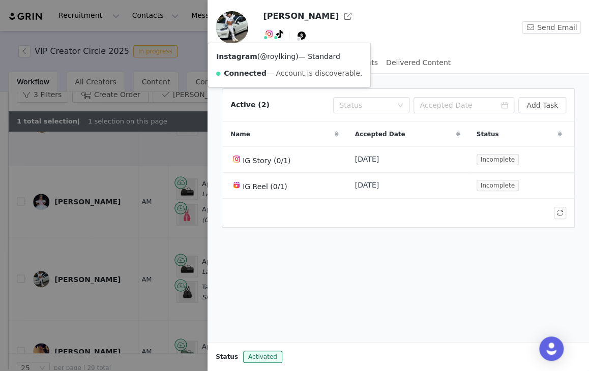
click at [269, 51] on div "Instagram ( @roylking ) — Standard Connected — Account is discoverable." at bounding box center [289, 65] width 162 height 44
click at [268, 53] on link "@roylking" at bounding box center [278, 56] width 36 height 8
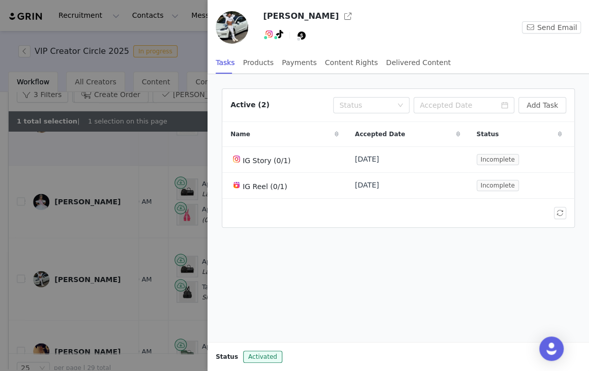
click at [39, 259] on div at bounding box center [294, 185] width 589 height 371
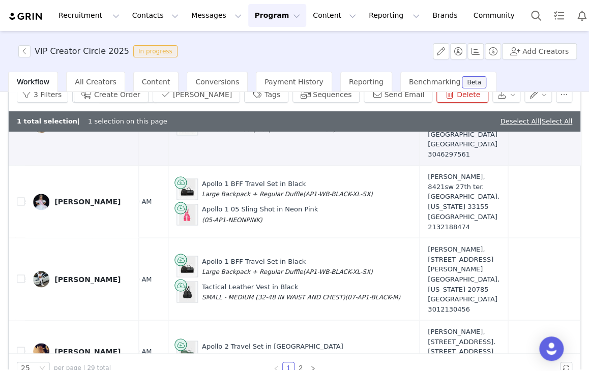
click at [21, 268] on div "VIP Creator Circle 2025 In progress Add Creators Workflow All Creators Content …" at bounding box center [294, 200] width 589 height 339
click at [21, 275] on input "checkbox" at bounding box center [21, 279] width 8 height 8
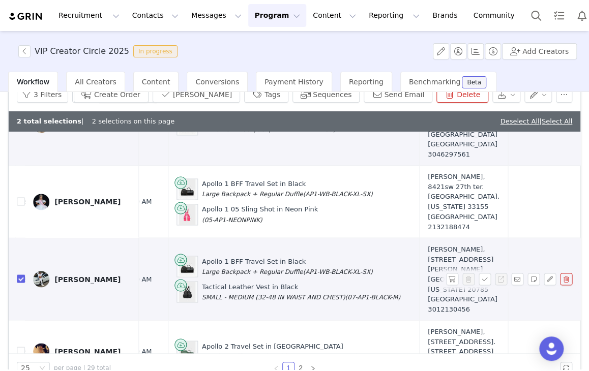
checkbox input "true"
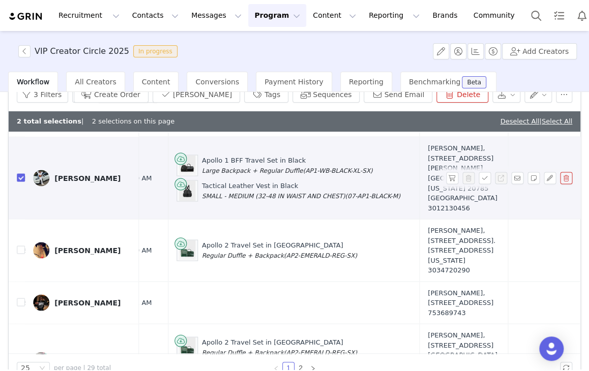
scroll to position [803, 311]
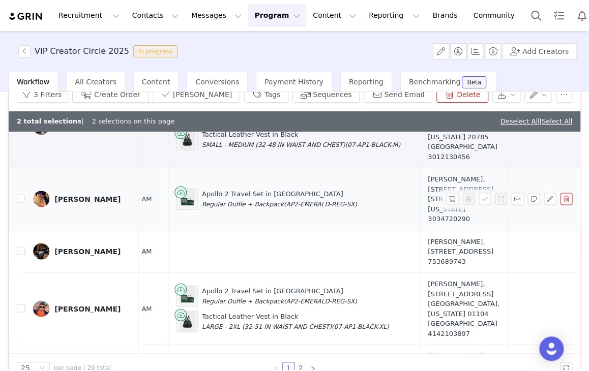
click at [75, 169] on td "Nishetta Clay" at bounding box center [82, 199] width 114 height 63
click at [75, 195] on div "Nishetta Clay" at bounding box center [87, 199] width 66 height 8
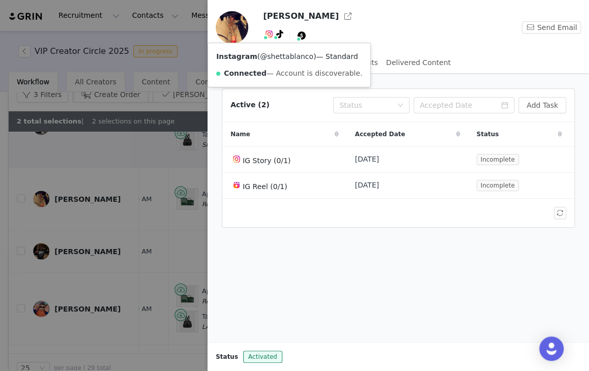
click at [267, 55] on link "@shettablanco" at bounding box center [286, 56] width 53 height 8
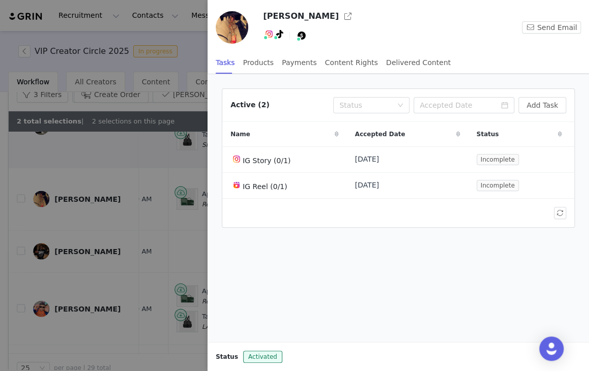
click at [95, 204] on div at bounding box center [294, 185] width 589 height 371
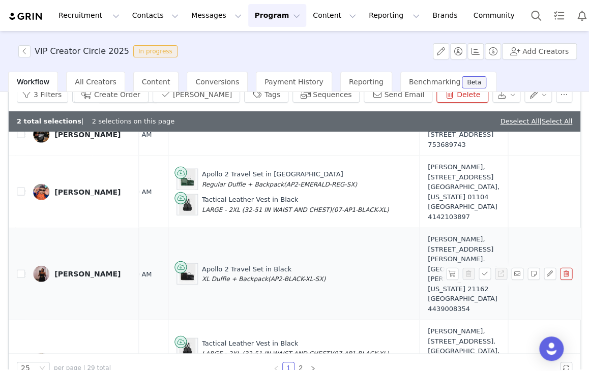
scroll to position [905, 311]
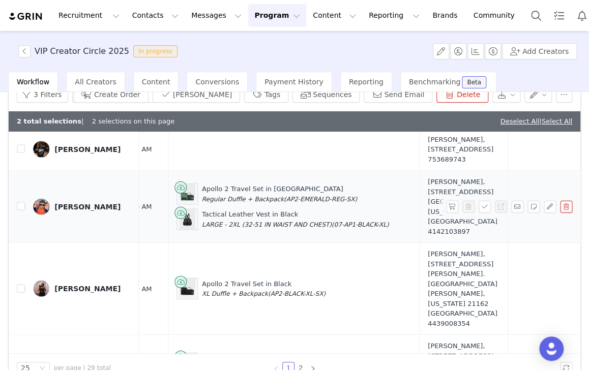
click at [82, 211] on div "Tyron Hernandez" at bounding box center [87, 207] width 66 height 8
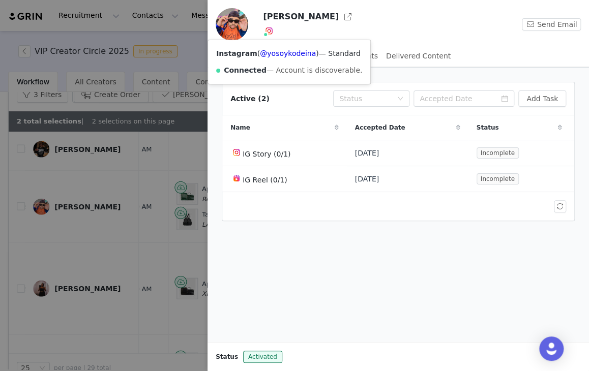
click at [273, 48] on div "Instagram ( @yosoykodeina ) — Standard Connected — Account is discoverable." at bounding box center [289, 62] width 162 height 44
click at [273, 53] on link "@yosoykodeina" at bounding box center [288, 53] width 56 height 8
click at [128, 211] on div at bounding box center [294, 185] width 589 height 371
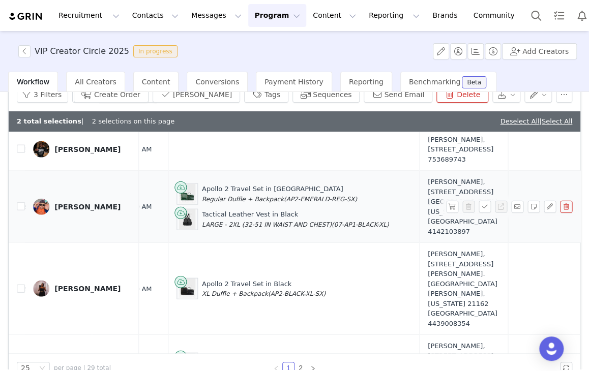
scroll to position [905, 0]
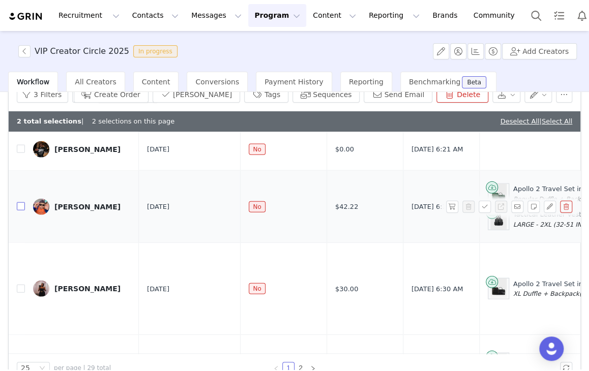
click at [21, 211] on input "checkbox" at bounding box center [21, 206] width 8 height 8
checkbox input "true"
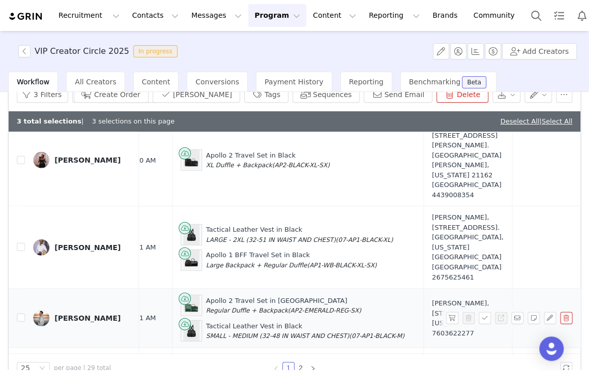
scroll to position [1092, 307]
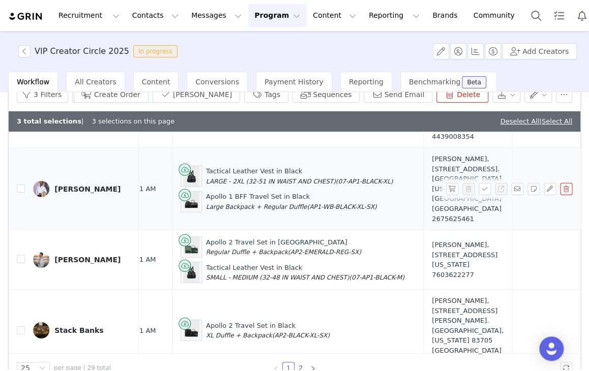
click at [88, 181] on link "[PERSON_NAME]" at bounding box center [82, 189] width 98 height 16
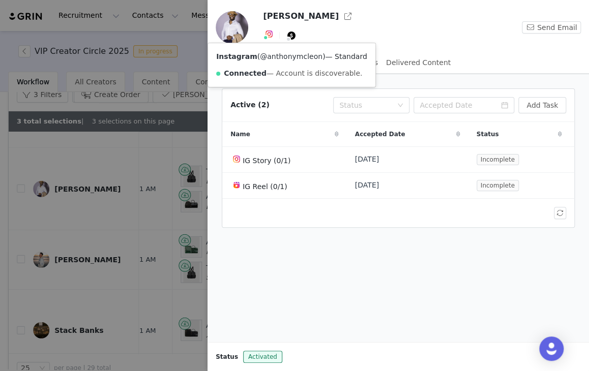
click at [266, 53] on link "@anthonymcleon" at bounding box center [291, 56] width 63 height 8
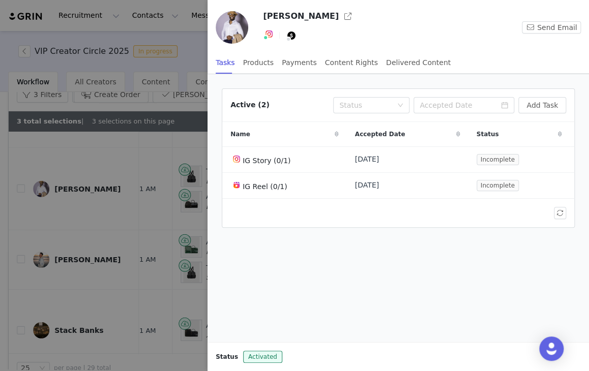
click at [131, 213] on div at bounding box center [294, 185] width 589 height 371
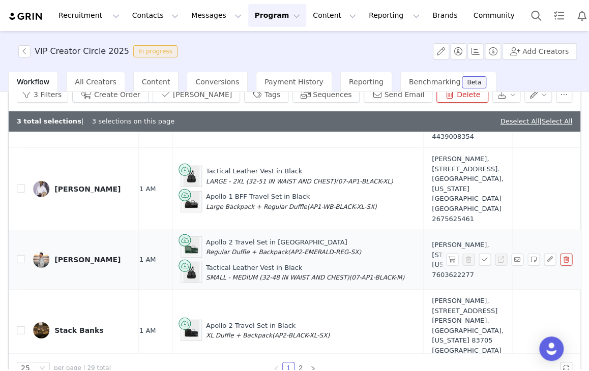
click at [94, 234] on div "VIP Creator Circle 2025 In progress Add Creators Workflow All Creators Content …" at bounding box center [294, 200] width 589 height 339
click at [94, 256] on div "Jeremy Alforque" at bounding box center [87, 260] width 66 height 8
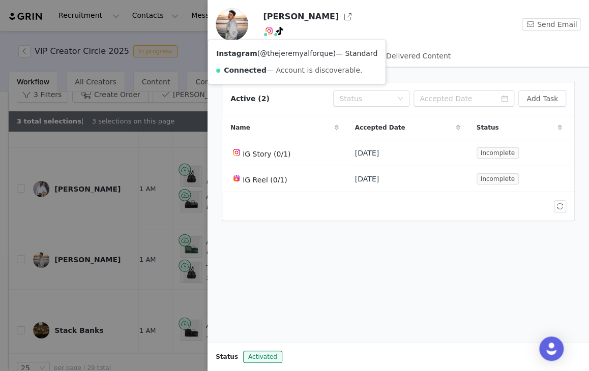
click at [265, 53] on link "@thejeremyalforque" at bounding box center [296, 53] width 73 height 8
click at [110, 261] on div at bounding box center [294, 185] width 589 height 371
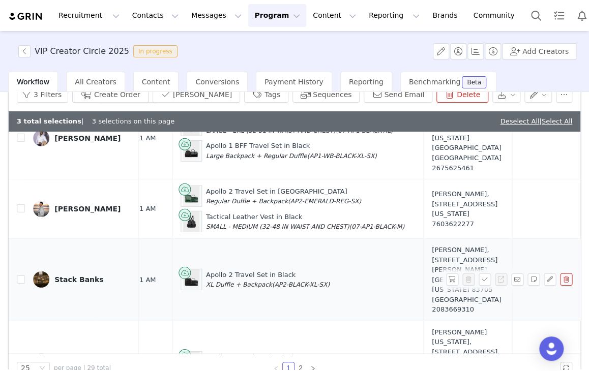
scroll to position [1194, 307]
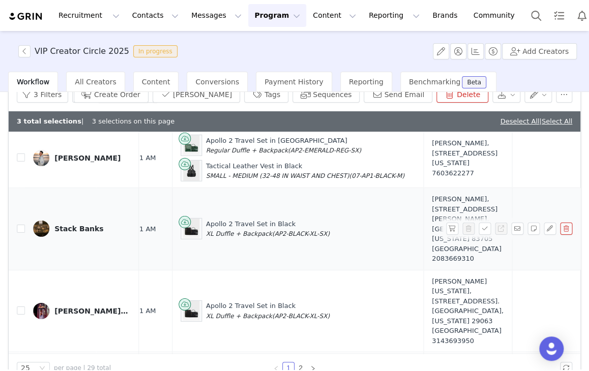
click at [81, 221] on link "Stack Banks" at bounding box center [82, 229] width 98 height 16
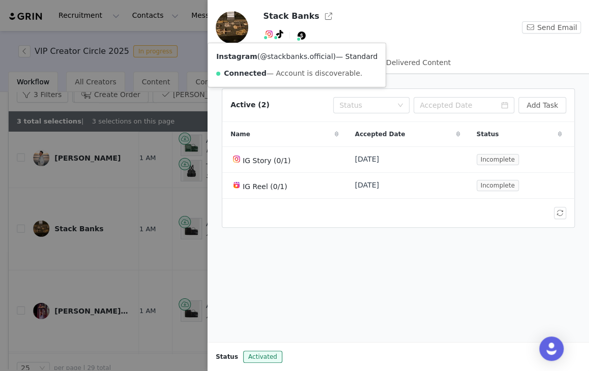
click at [273, 53] on link "@stackbanks.official" at bounding box center [296, 56] width 73 height 8
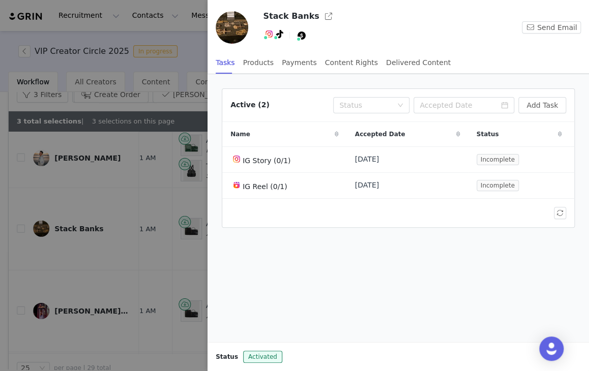
click at [152, 196] on div at bounding box center [294, 185] width 589 height 371
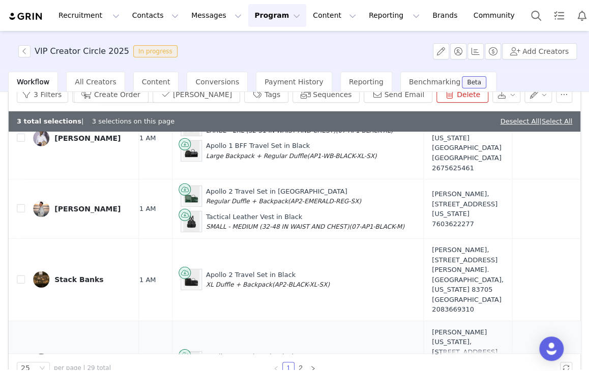
scroll to position [1244, 307]
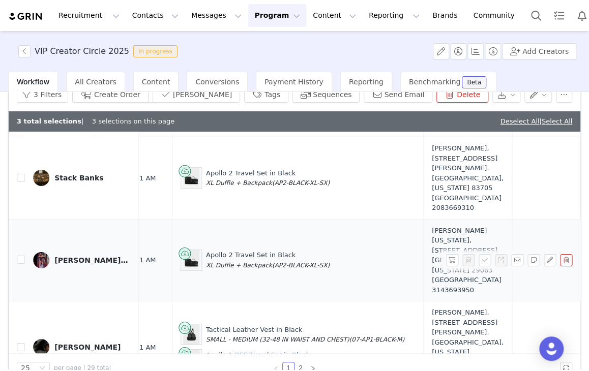
click at [107, 256] on div "Raymond E Washington Jr" at bounding box center [92, 260] width 76 height 8
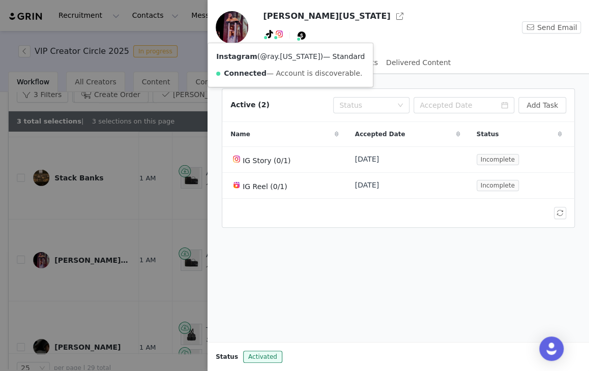
click at [284, 54] on link "@ray.washington" at bounding box center [290, 56] width 60 height 8
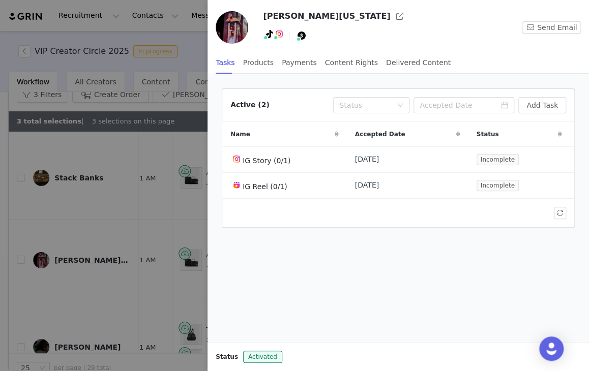
click at [110, 289] on div at bounding box center [294, 185] width 589 height 371
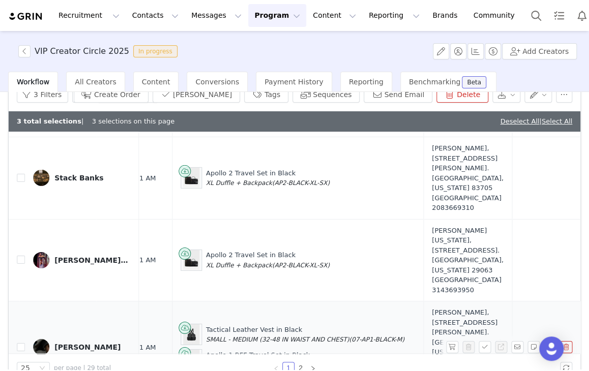
scroll to position [1346, 307]
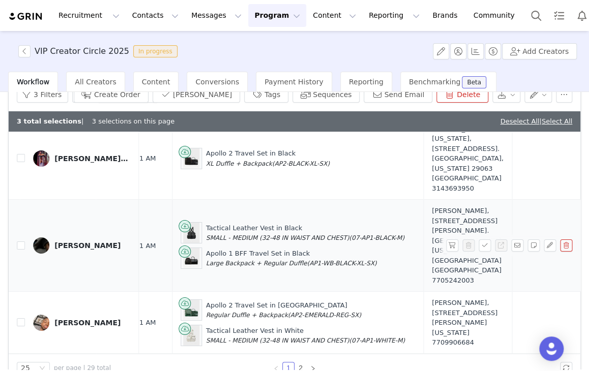
click at [92, 238] on link "Jermi Calhoun" at bounding box center [82, 246] width 98 height 16
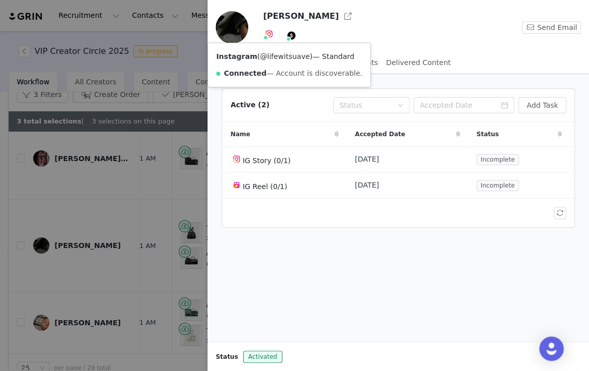
click at [274, 53] on link "@lifewitsuave" at bounding box center [285, 56] width 50 height 8
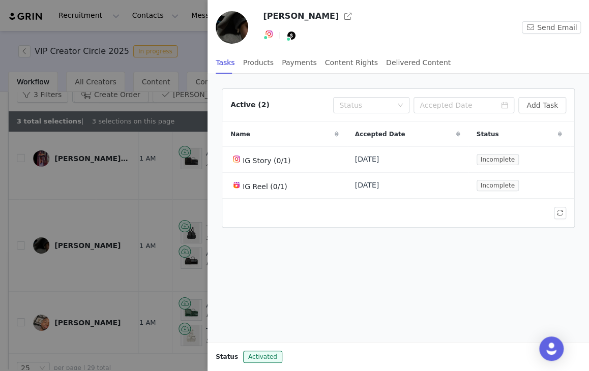
click at [143, 251] on div at bounding box center [294, 185] width 589 height 371
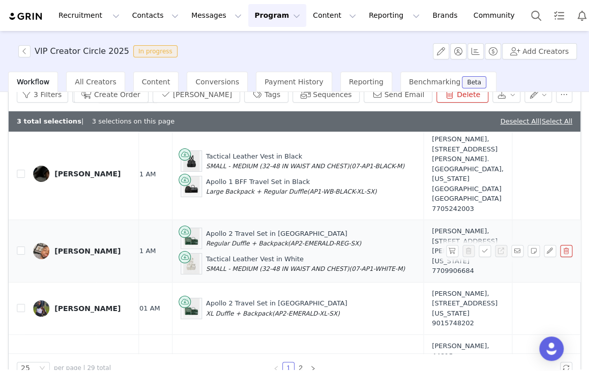
scroll to position [1448, 307]
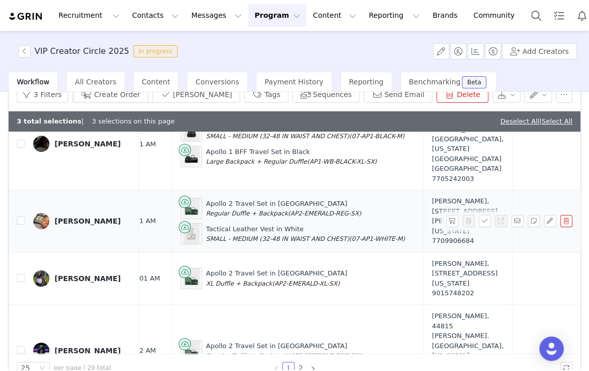
click at [101, 217] on div "Dytawaun Moultrie" at bounding box center [87, 221] width 66 height 8
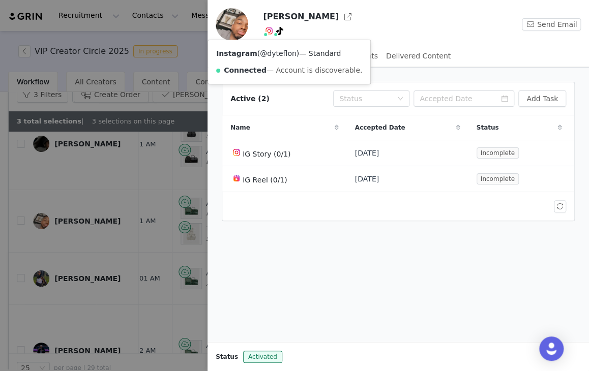
click at [273, 51] on link "@dyteflon" at bounding box center [278, 53] width 37 height 8
click at [84, 251] on div at bounding box center [294, 185] width 589 height 371
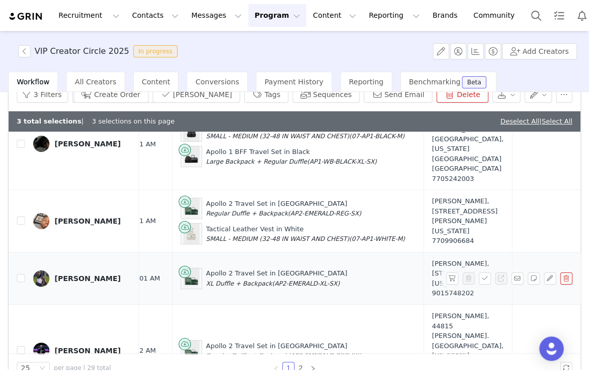
drag, startPoint x: 76, startPoint y: 228, endPoint x: 118, endPoint y: 236, distance: 43.5
click at [76, 275] on div "Felicia Cobbs" at bounding box center [87, 279] width 66 height 8
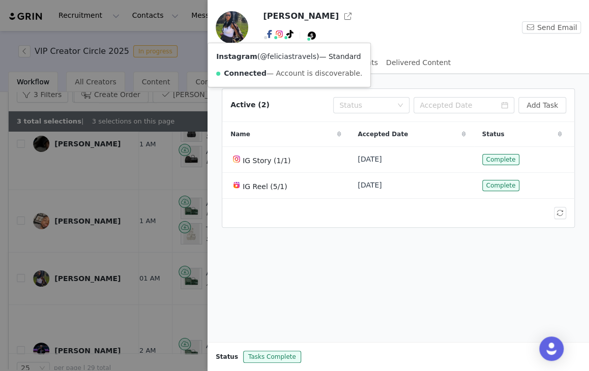
click at [277, 56] on link "@feliciastravels" at bounding box center [288, 56] width 56 height 8
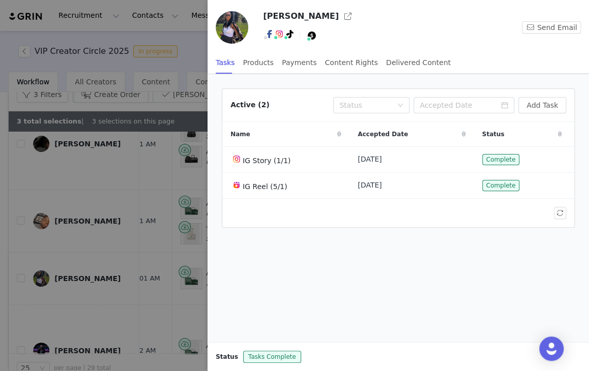
click at [101, 213] on div at bounding box center [294, 185] width 589 height 371
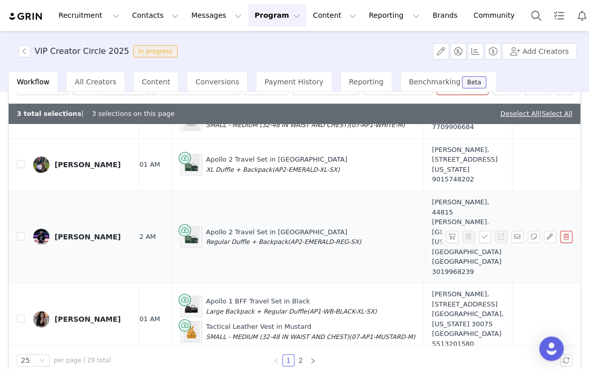
scroll to position [71, 0]
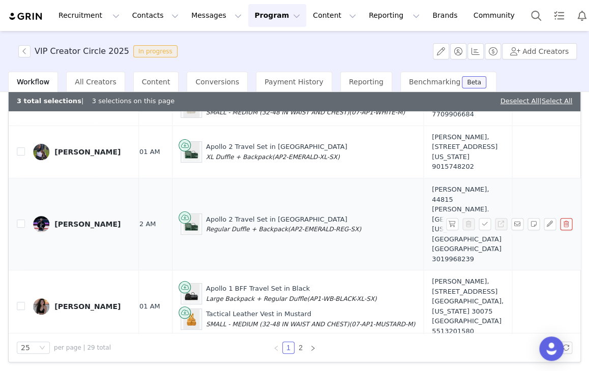
click at [92, 220] on div "Emmanuel Toney" at bounding box center [87, 224] width 66 height 8
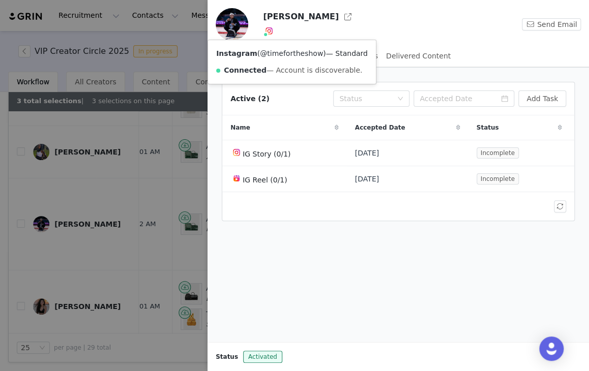
click at [269, 53] on link "@timefortheshow" at bounding box center [291, 53] width 63 height 8
click at [85, 243] on div at bounding box center [294, 185] width 589 height 371
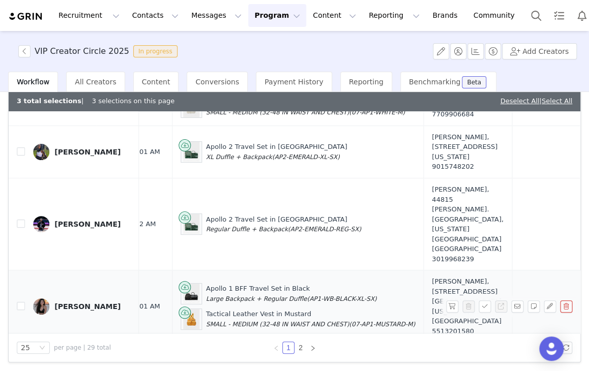
click at [79, 303] on div "Melissa Serveren" at bounding box center [87, 307] width 66 height 8
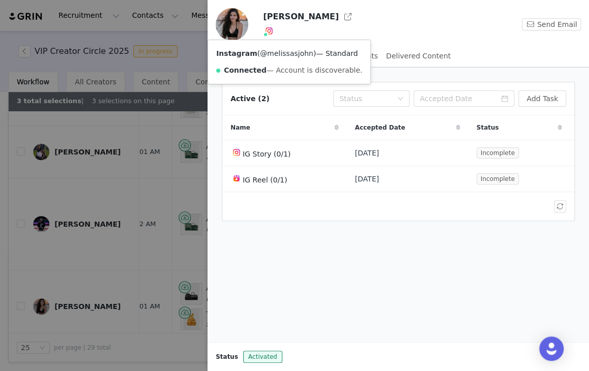
click at [273, 53] on link "@melissasjohn" at bounding box center [286, 53] width 53 height 8
click at [41, 217] on div at bounding box center [294, 185] width 589 height 371
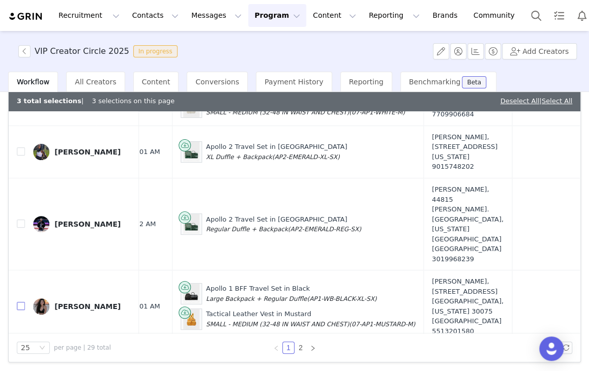
click at [18, 302] on input "checkbox" at bounding box center [21, 306] width 8 height 8
checkbox input "true"
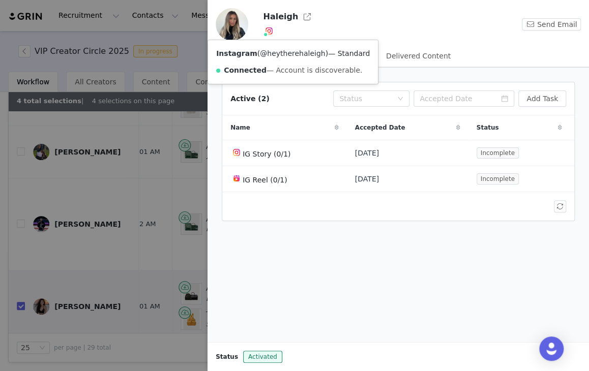
click at [271, 54] on link "@heytherehaleigh" at bounding box center [292, 53] width 65 height 8
click at [19, 299] on div at bounding box center [294, 185] width 589 height 371
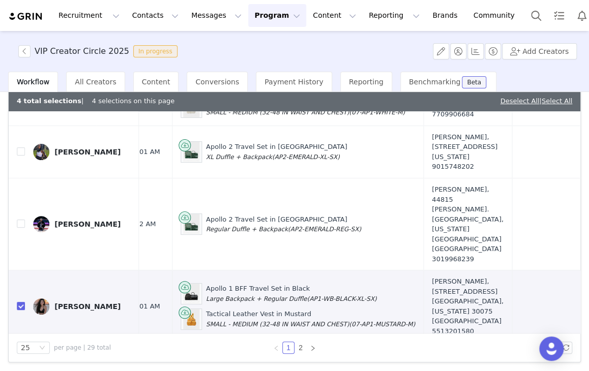
click at [19, 371] on input "checkbox" at bounding box center [21, 378] width 8 height 8
checkbox input "true"
click at [296, 342] on link "2" at bounding box center [300, 347] width 11 height 11
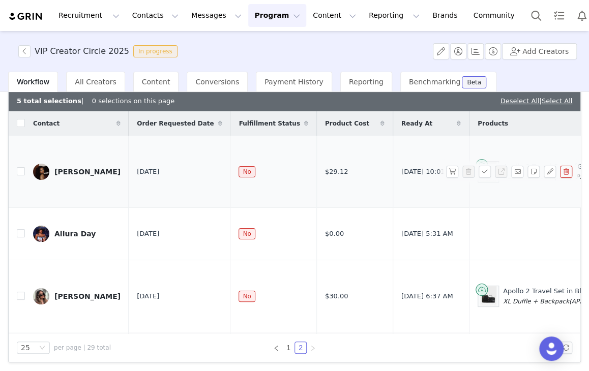
click at [76, 168] on div "Taiźa Alexander" at bounding box center [87, 172] width 66 height 8
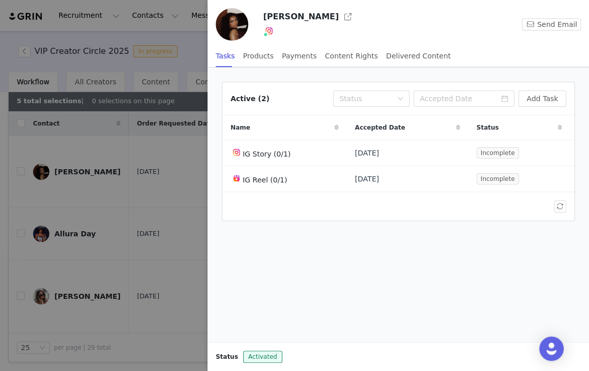
click at [273, 39] on span at bounding box center [268, 32] width 10 height 15
click at [271, 34] on img at bounding box center [269, 31] width 8 height 8
click at [272, 55] on link "@simplytaiza" at bounding box center [284, 53] width 48 height 8
click at [169, 184] on div at bounding box center [294, 185] width 589 height 371
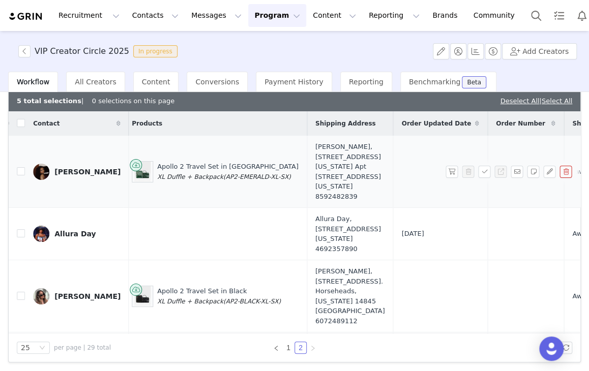
scroll to position [0, 347]
click at [22, 169] on input "checkbox" at bounding box center [21, 171] width 8 height 8
checkbox input "true"
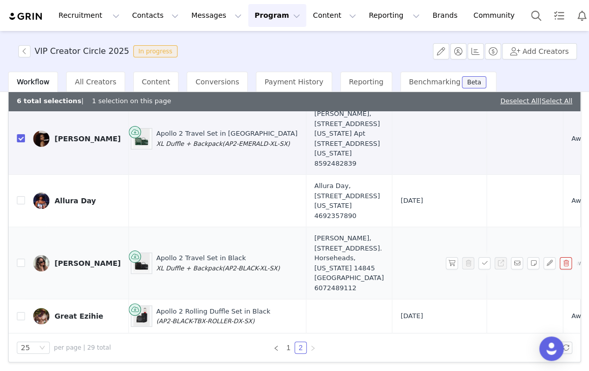
scroll to position [50, 347]
click at [83, 259] on div "Meg Kapral" at bounding box center [87, 263] width 66 height 8
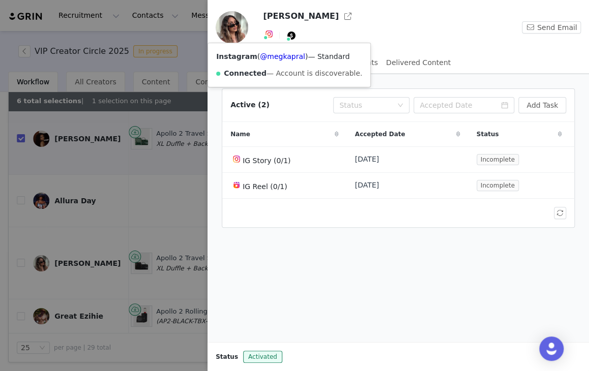
click at [266, 64] on div "Instagram ( @megkapral ) — Standard Connected — Account is discoverable." at bounding box center [289, 65] width 162 height 44
click at [268, 61] on div "Instagram ( @megkapral ) — Standard Connected — Account is discoverable." at bounding box center [289, 65] width 162 height 44
click at [266, 58] on link "@megkapral" at bounding box center [282, 56] width 45 height 8
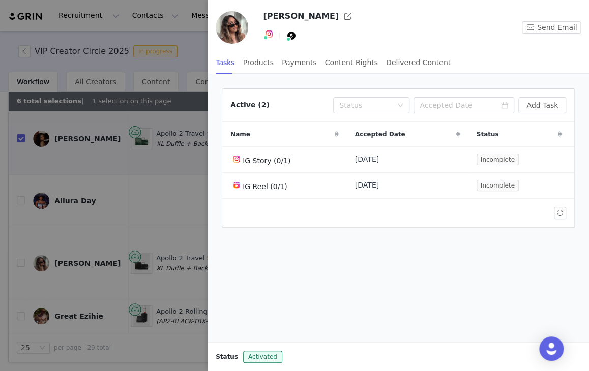
click at [77, 289] on div at bounding box center [294, 185] width 589 height 371
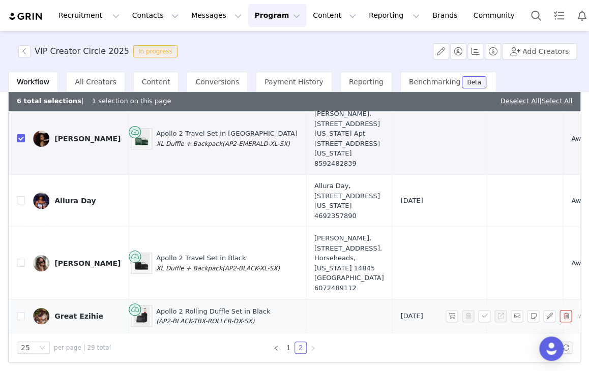
click at [77, 312] on div "Great Ezihie" at bounding box center [78, 316] width 49 height 8
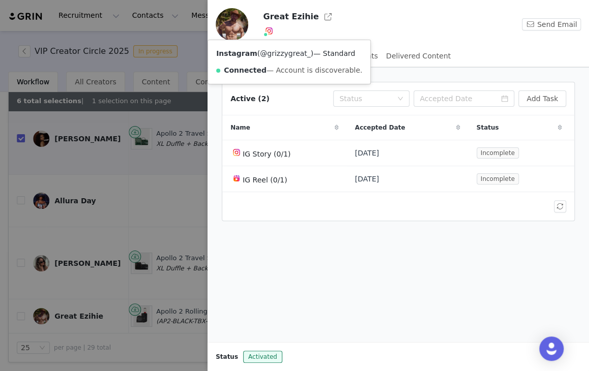
click at [273, 53] on link "@grizzygreat_" at bounding box center [285, 53] width 51 height 8
click at [77, 265] on div at bounding box center [294, 185] width 589 height 371
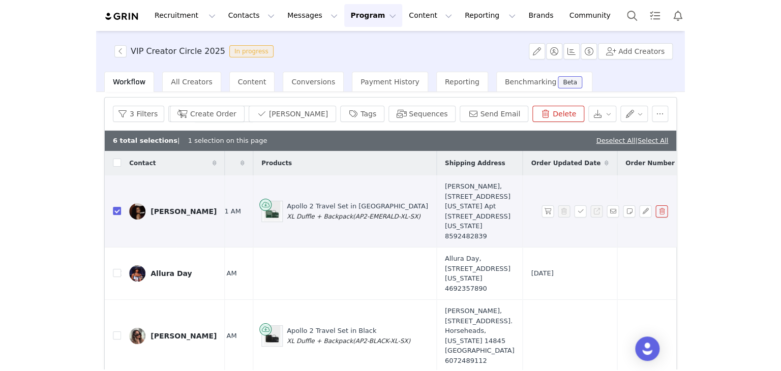
scroll to position [0, 0]
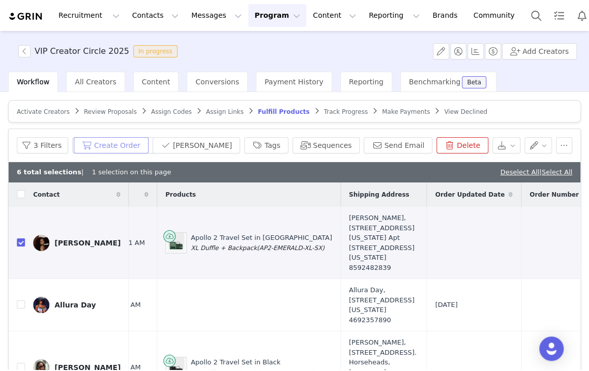
click at [149, 144] on button "Create Order" at bounding box center [111, 145] width 75 height 16
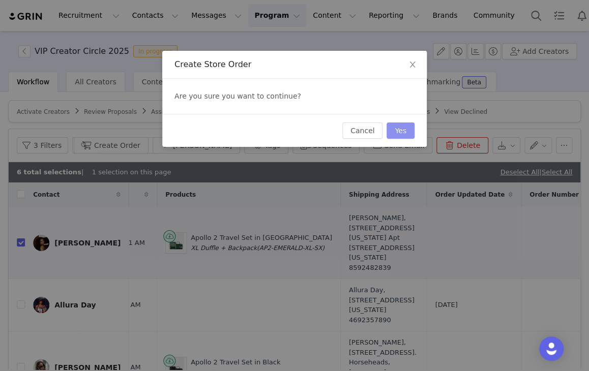
click at [395, 133] on button "Yes" at bounding box center [401, 131] width 28 height 16
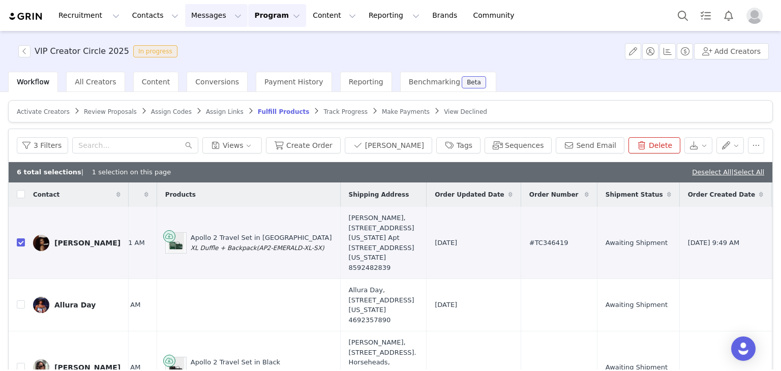
click at [201, 12] on button "Messages Messages" at bounding box center [216, 15] width 63 height 23
click at [203, 58] on div "Inbox" at bounding box center [208, 63] width 68 height 11
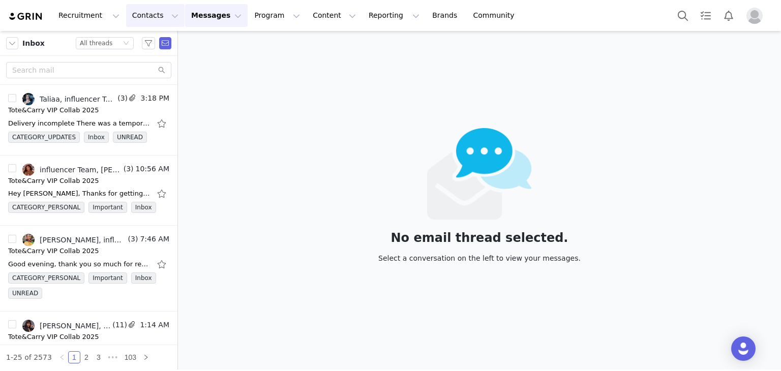
click at [143, 24] on button "Contacts Contacts" at bounding box center [155, 15] width 58 height 23
drag, startPoint x: 144, startPoint y: 62, endPoint x: 167, endPoint y: 76, distance: 27.2
click at [144, 62] on p "Prospects" at bounding box center [141, 63] width 34 height 11
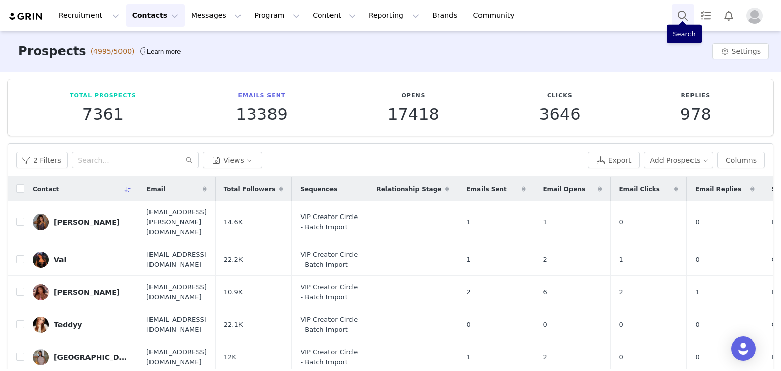
click at [684, 11] on button "Search" at bounding box center [683, 15] width 22 height 23
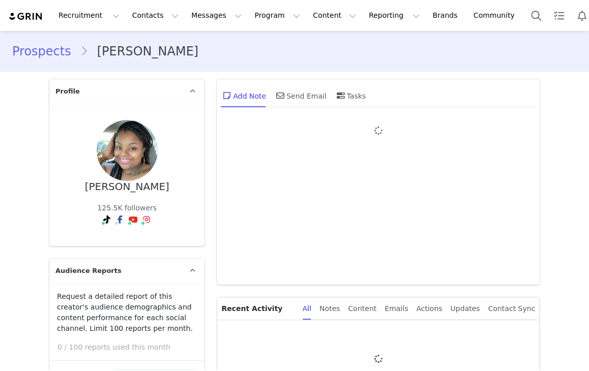
type input "+1 ([GEOGRAPHIC_DATA])"
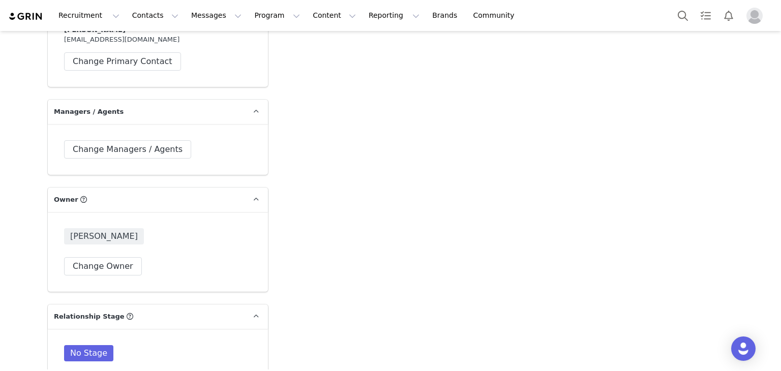
scroll to position [1882, 0]
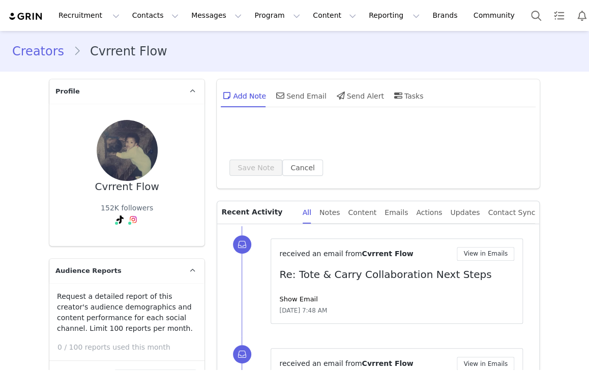
type input "+1 ([GEOGRAPHIC_DATA])"
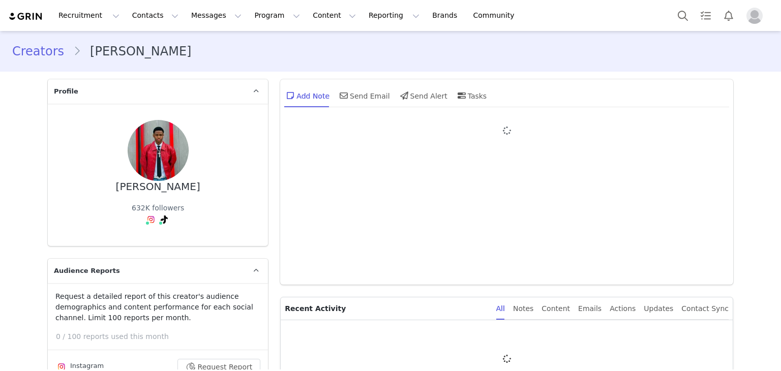
type input "+1 ([GEOGRAPHIC_DATA])"
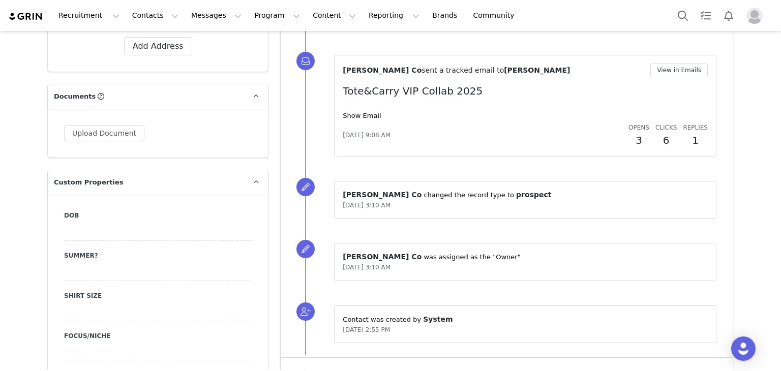
scroll to position [559, 0]
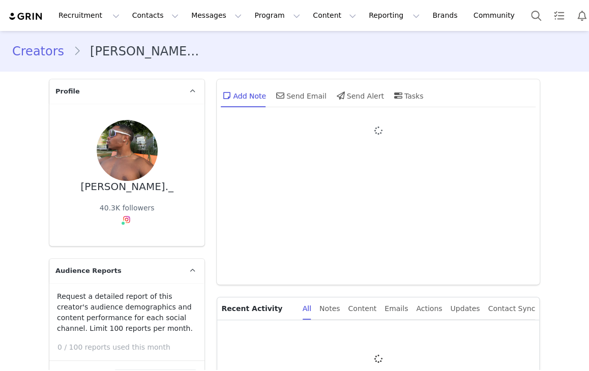
type input "+1 (United States)"
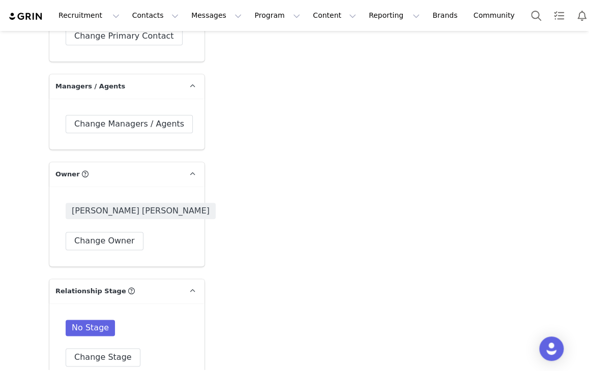
scroll to position [1720, 0]
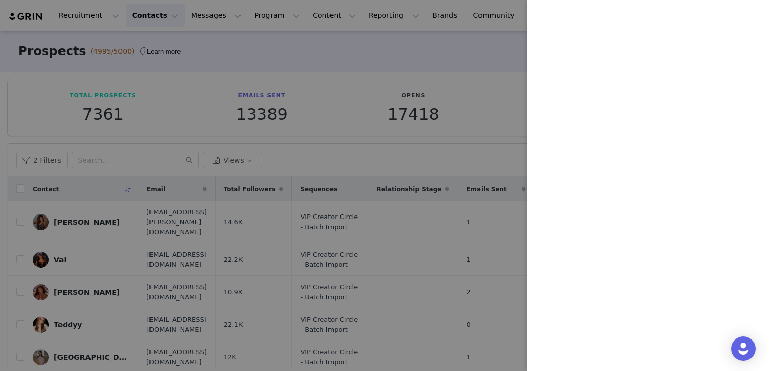
click at [215, 173] on div at bounding box center [390, 185] width 781 height 371
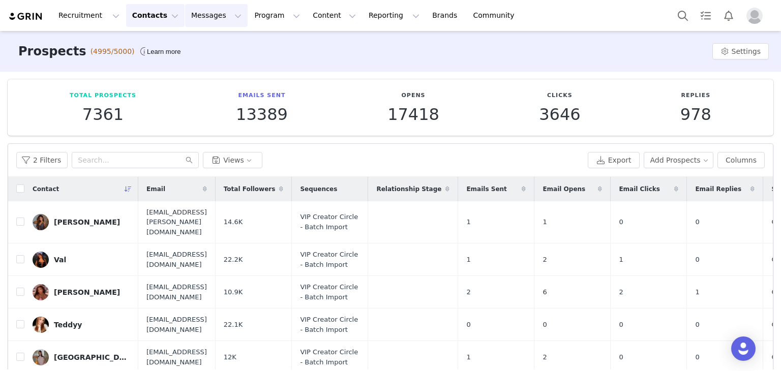
click at [201, 20] on button "Messages Messages" at bounding box center [216, 15] width 63 height 23
click at [268, 17] on button "Program Program" at bounding box center [277, 15] width 58 height 23
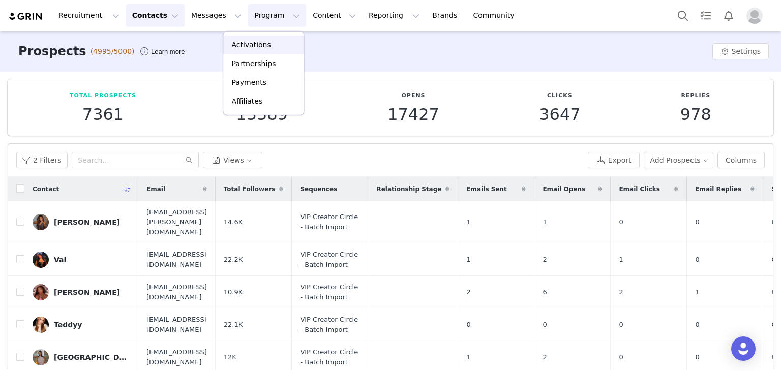
click at [254, 46] on p "Activations" at bounding box center [250, 45] width 39 height 11
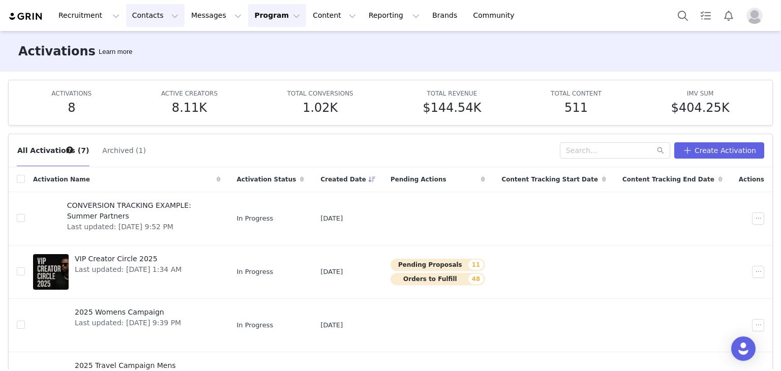
click at [126, 10] on button "Contacts Contacts" at bounding box center [155, 15] width 58 height 23
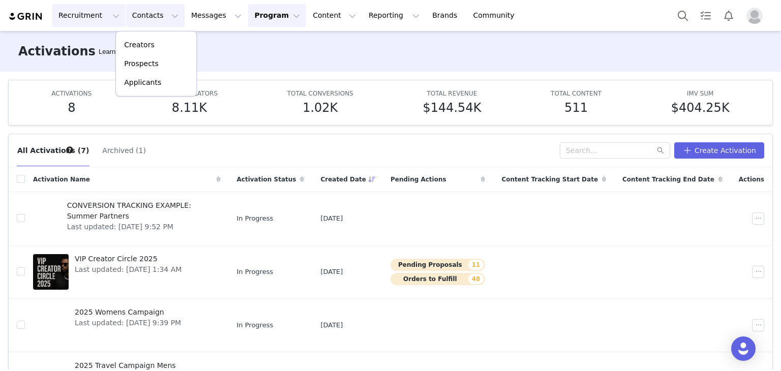
click at [85, 18] on button "Recruitment Recruitment" at bounding box center [88, 15] width 73 height 23
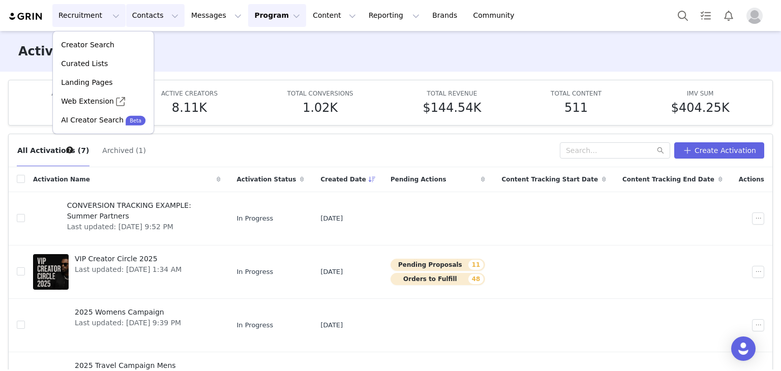
click at [137, 18] on button "Contacts Contacts" at bounding box center [155, 15] width 58 height 23
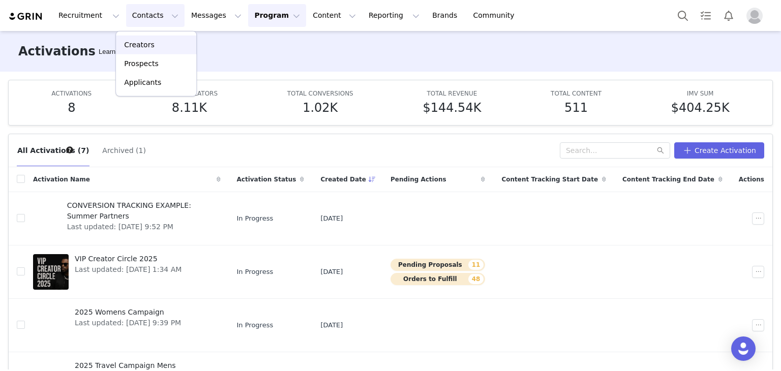
click at [141, 42] on p "Creators" at bounding box center [139, 45] width 31 height 11
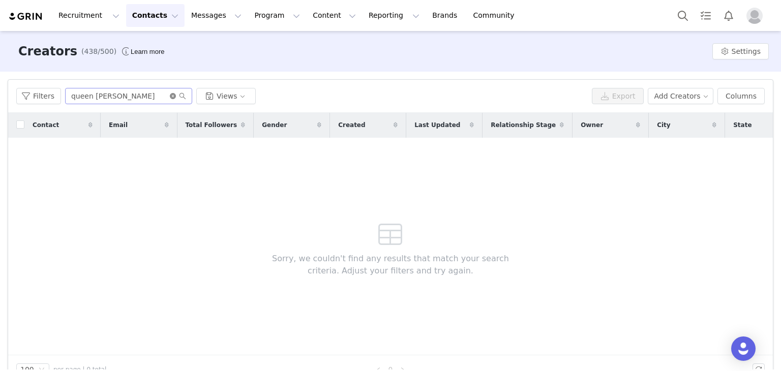
click at [170, 99] on icon "icon: close-circle" at bounding box center [173, 96] width 6 height 6
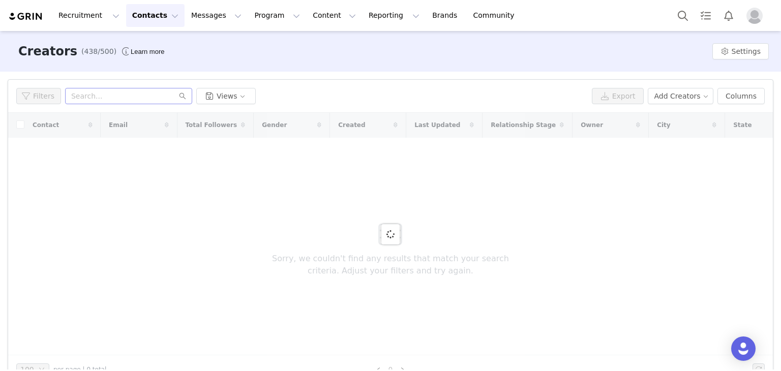
click at [153, 10] on button "Contacts Contacts" at bounding box center [155, 15] width 58 height 23
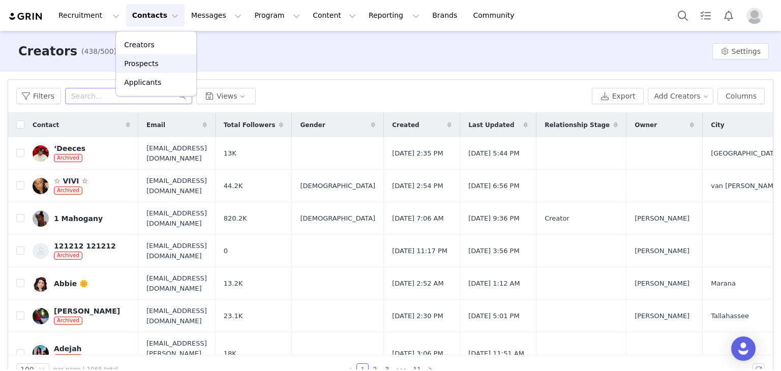
click at [144, 67] on p "Prospects" at bounding box center [141, 63] width 34 height 11
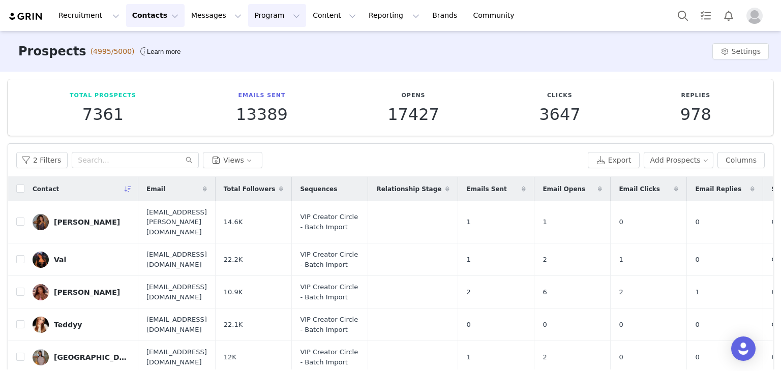
click at [257, 21] on button "Program Program" at bounding box center [277, 15] width 58 height 23
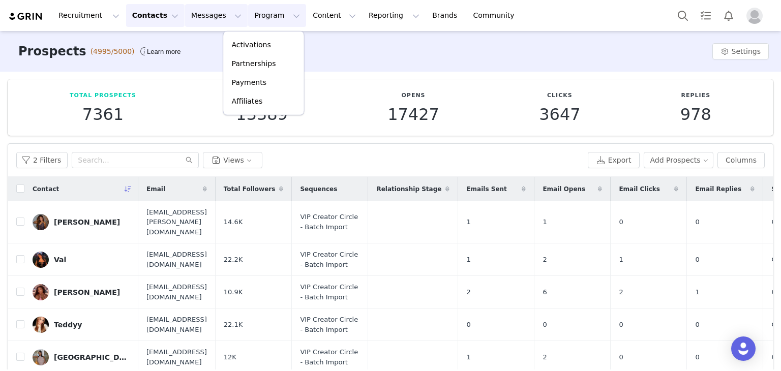
click at [216, 15] on button "Messages Messages" at bounding box center [216, 15] width 63 height 23
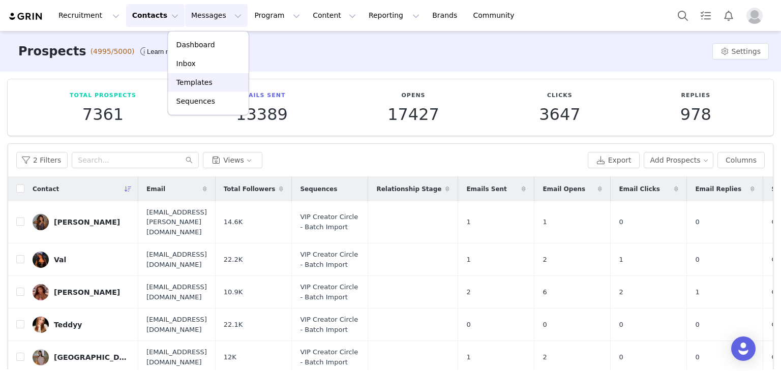
click at [237, 78] on div "Templates" at bounding box center [208, 82] width 68 height 11
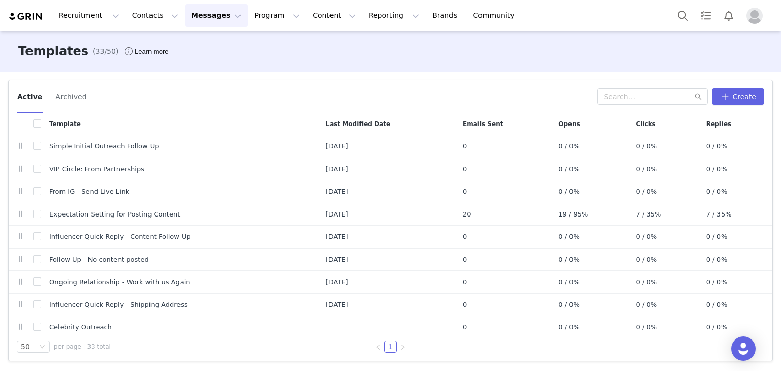
click at [211, 9] on button "Messages Messages" at bounding box center [216, 15] width 63 height 23
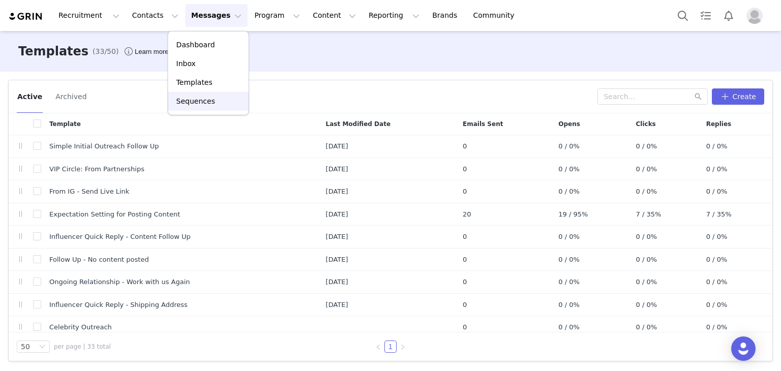
click at [197, 102] on p "Sequences" at bounding box center [195, 101] width 39 height 11
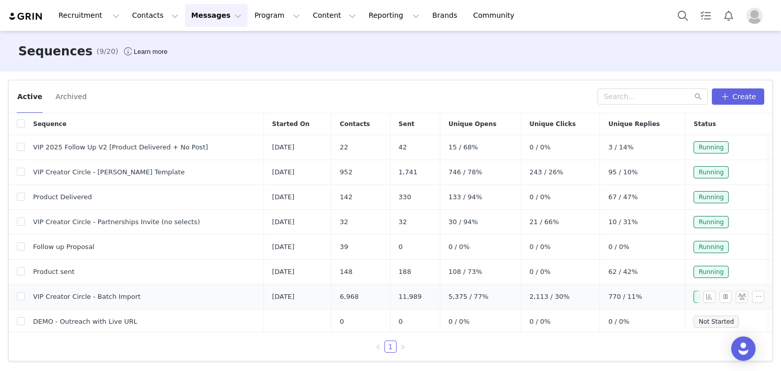
click at [83, 298] on span "VIP Creator Circle - Batch Import" at bounding box center [86, 297] width 107 height 10
click at [248, 26] on button "Program Program" at bounding box center [277, 15] width 58 height 23
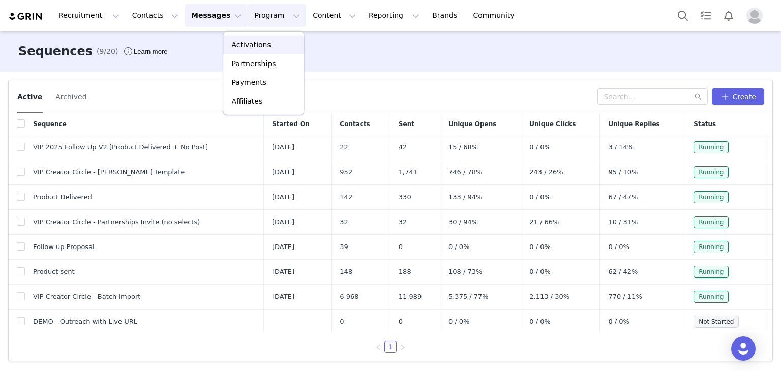
click at [258, 47] on p "Activations" at bounding box center [250, 45] width 39 height 11
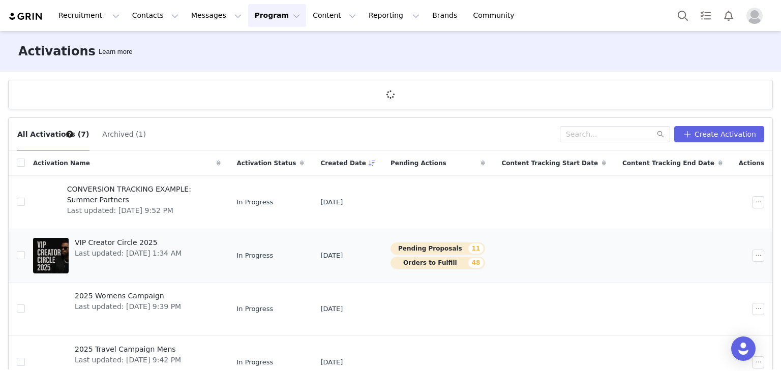
click at [444, 244] on button "Pending Proposals 11" at bounding box center [438, 249] width 95 height 12
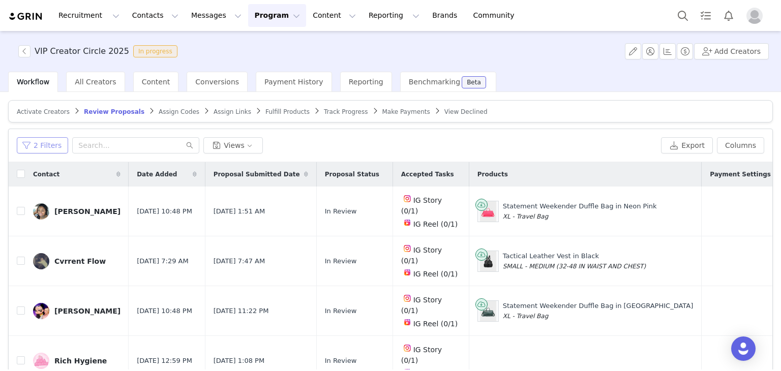
click at [51, 149] on button "2 Filters" at bounding box center [42, 145] width 51 height 16
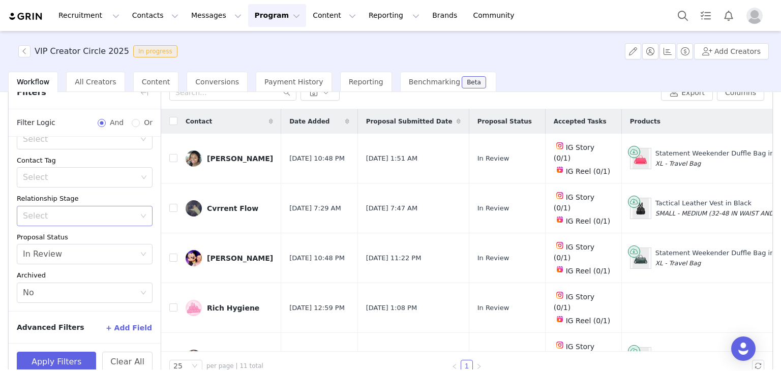
scroll to position [71, 0]
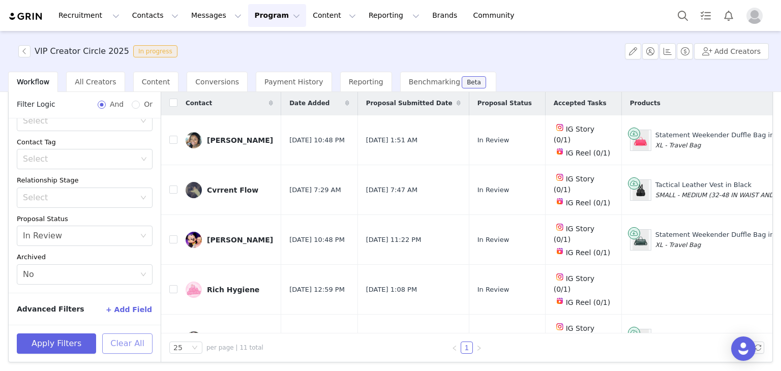
click at [135, 345] on button "Clear All" at bounding box center [127, 344] width 50 height 20
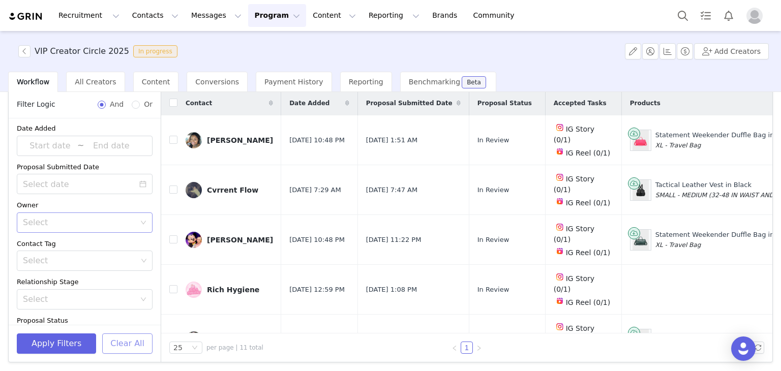
click at [90, 224] on div "Select" at bounding box center [79, 223] width 112 height 10
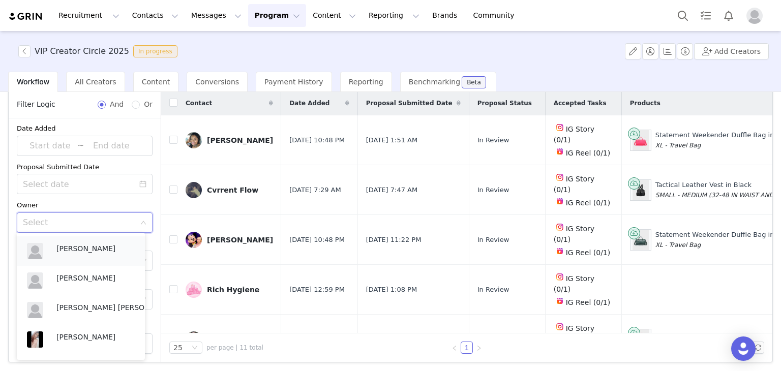
scroll to position [53, 0]
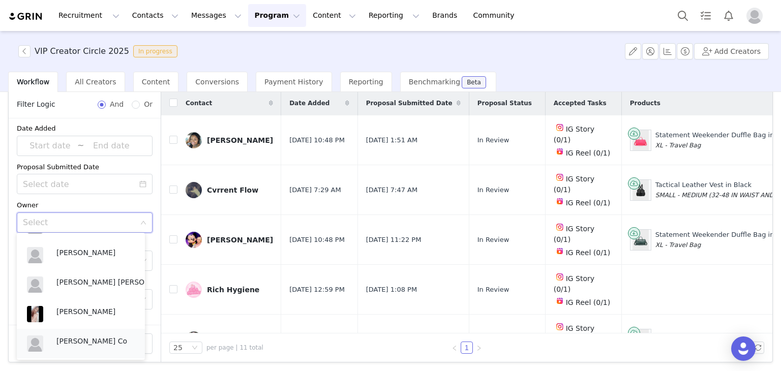
click at [80, 338] on p "[PERSON_NAME] Co" at bounding box center [95, 341] width 78 height 11
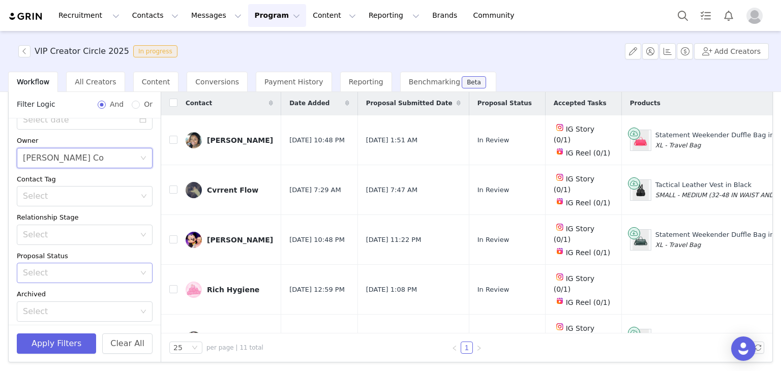
scroll to position [105, 0]
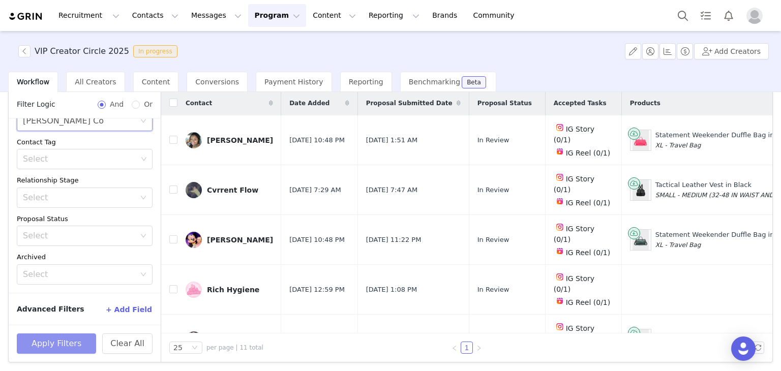
click at [68, 342] on button "Apply Filters" at bounding box center [56, 344] width 79 height 20
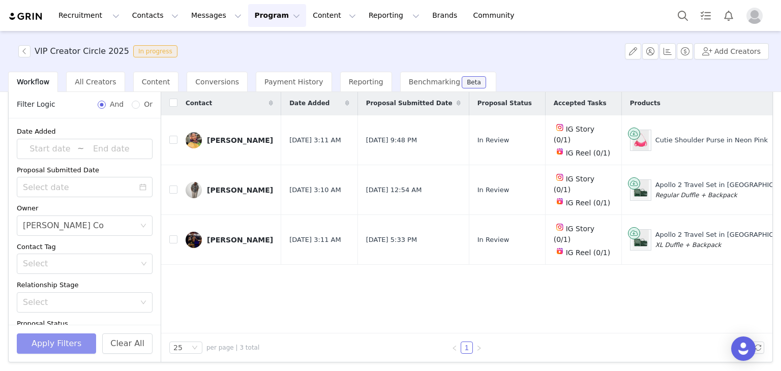
scroll to position [0, 0]
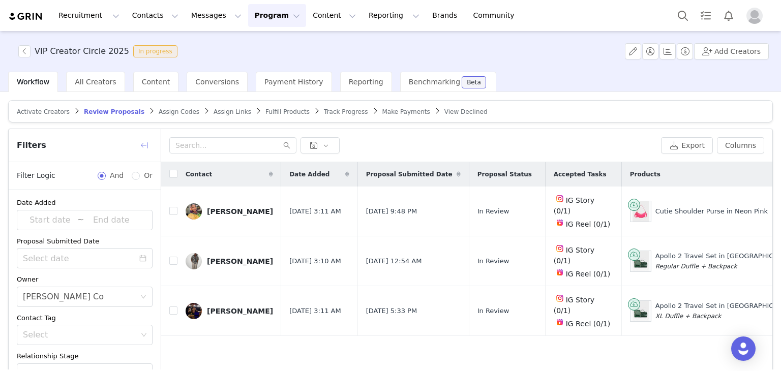
click at [141, 148] on button "button" at bounding box center [144, 145] width 16 height 16
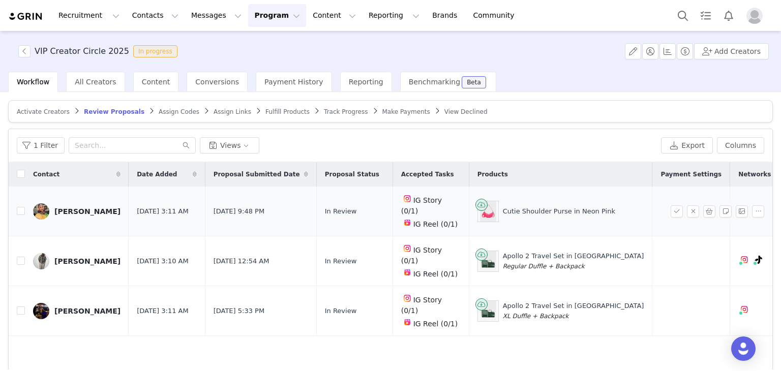
click at [88, 203] on link "[PERSON_NAME]" at bounding box center [76, 211] width 87 height 16
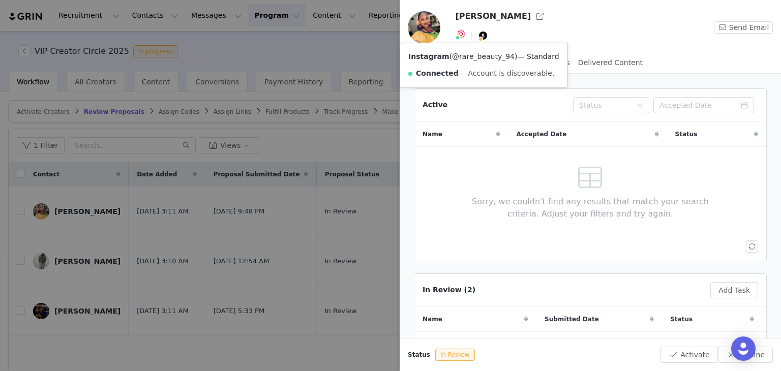
click at [461, 54] on link "@rare_beauty_94" at bounding box center [483, 56] width 63 height 8
click at [142, 215] on div at bounding box center [390, 185] width 781 height 371
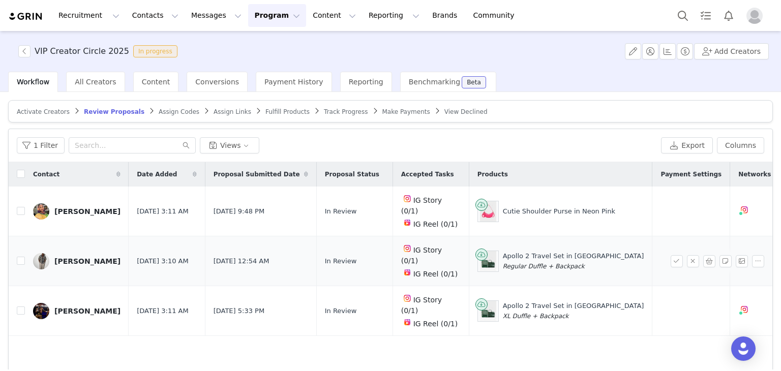
click at [70, 257] on div "[PERSON_NAME]" at bounding box center [87, 261] width 66 height 8
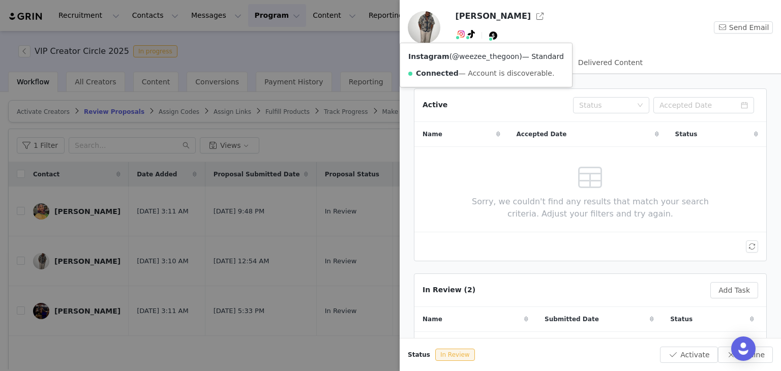
click at [462, 55] on link "@weezee_thegoon" at bounding box center [485, 56] width 67 height 8
click at [226, 88] on div at bounding box center [390, 185] width 781 height 371
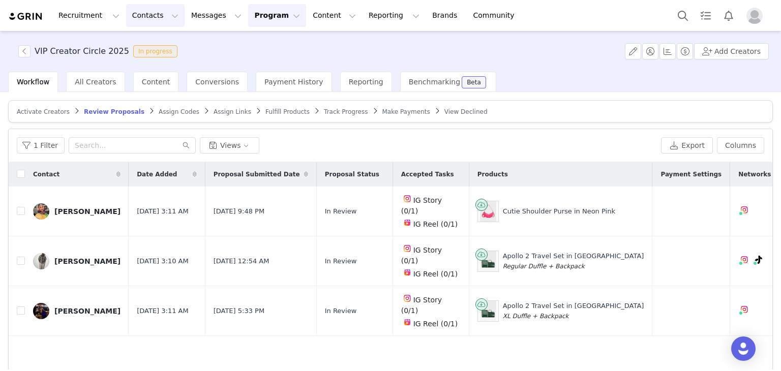
click at [149, 11] on button "Contacts Contacts" at bounding box center [155, 15] width 58 height 23
click at [158, 58] on div "Prospects" at bounding box center [156, 63] width 68 height 11
